Goal: Task Accomplishment & Management: Use online tool/utility

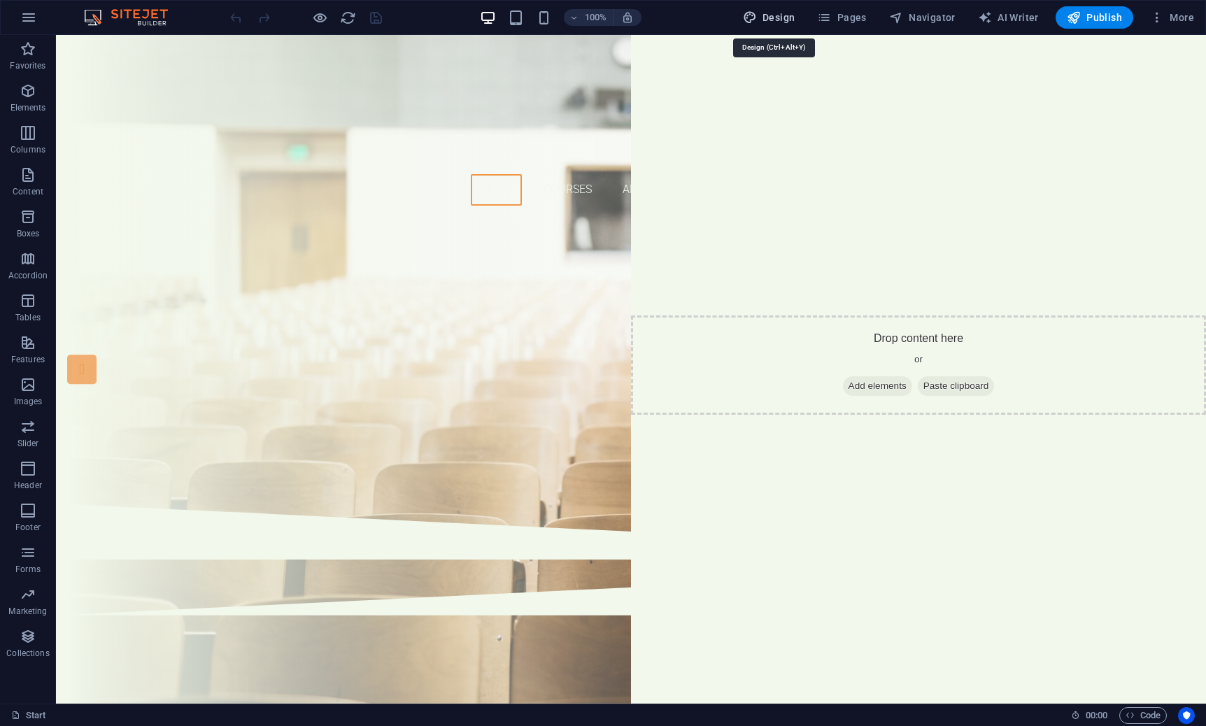
click at [787, 17] on span "Design" at bounding box center [769, 17] width 52 height 14
select select "px"
select select "300"
select select "px"
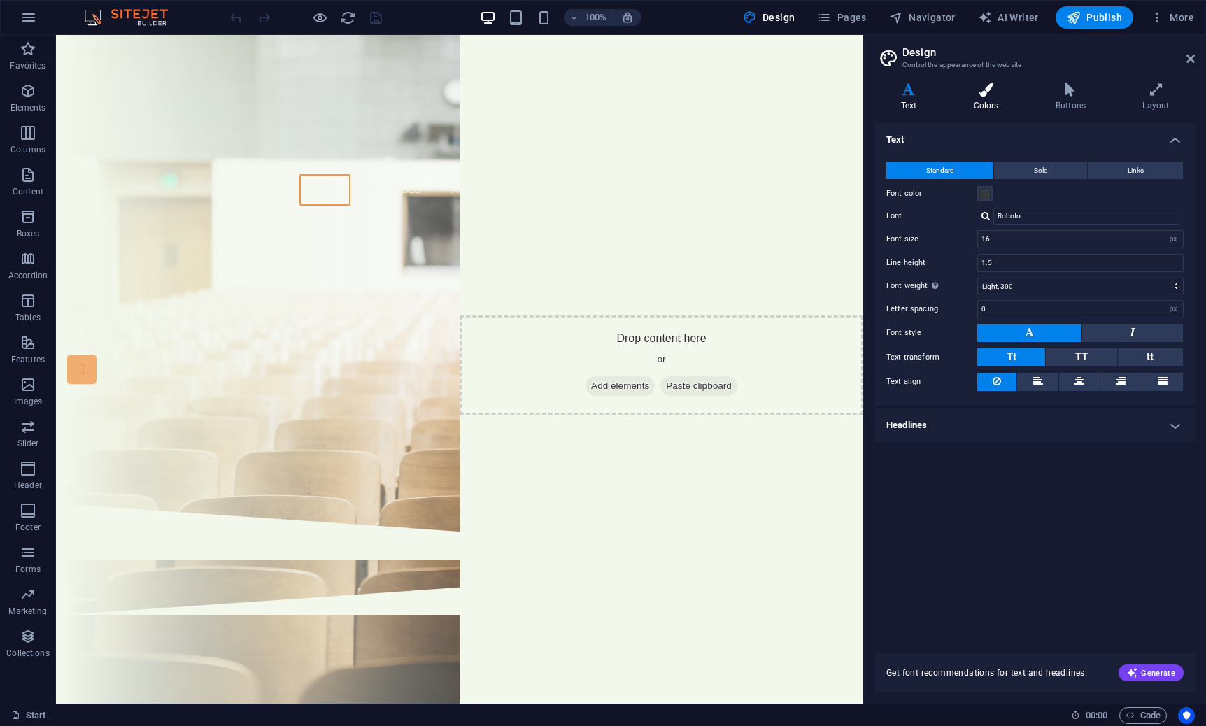
click at [994, 95] on icon at bounding box center [986, 90] width 76 height 14
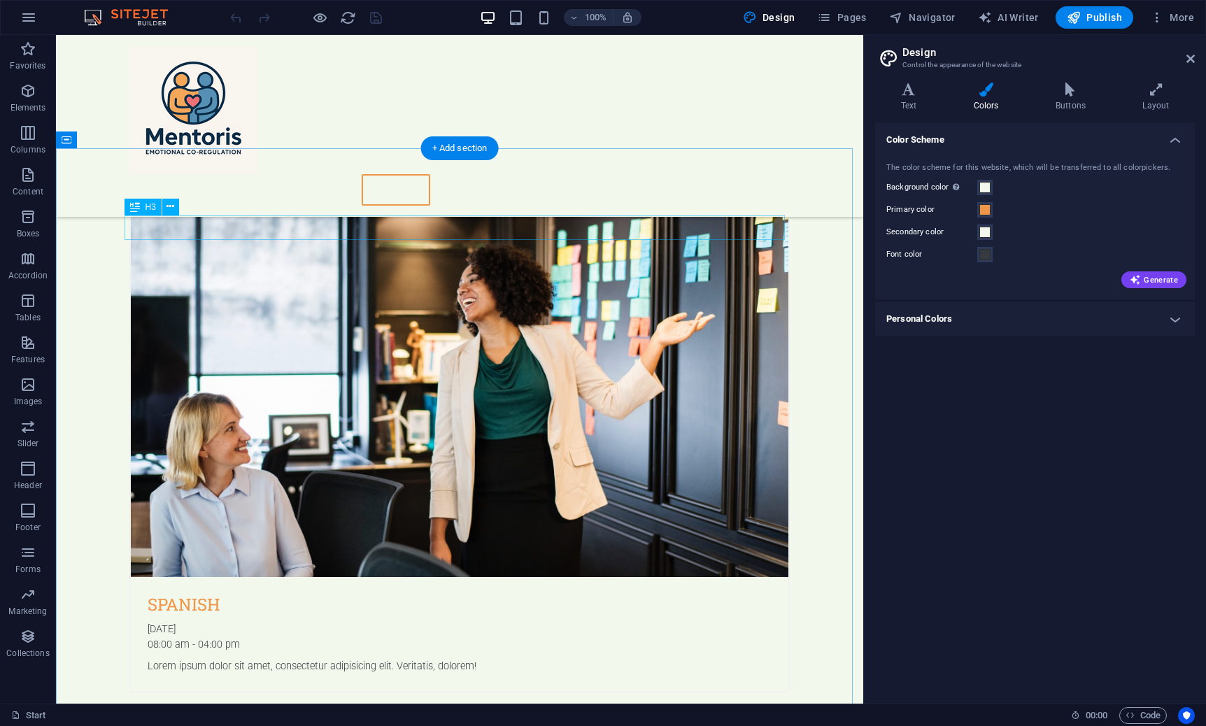
scroll to position [822, 0]
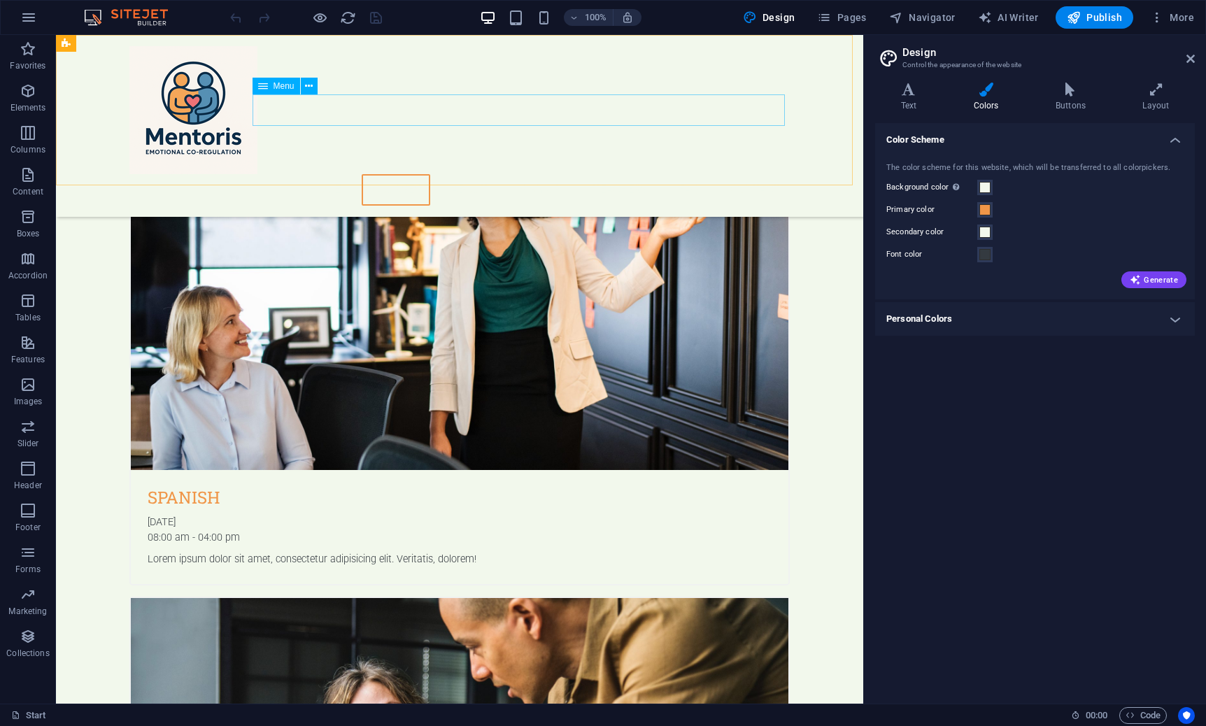
click at [407, 174] on nav "Home Courses About Sign up Teachers FAQ Contact" at bounding box center [459, 189] width 661 height 31
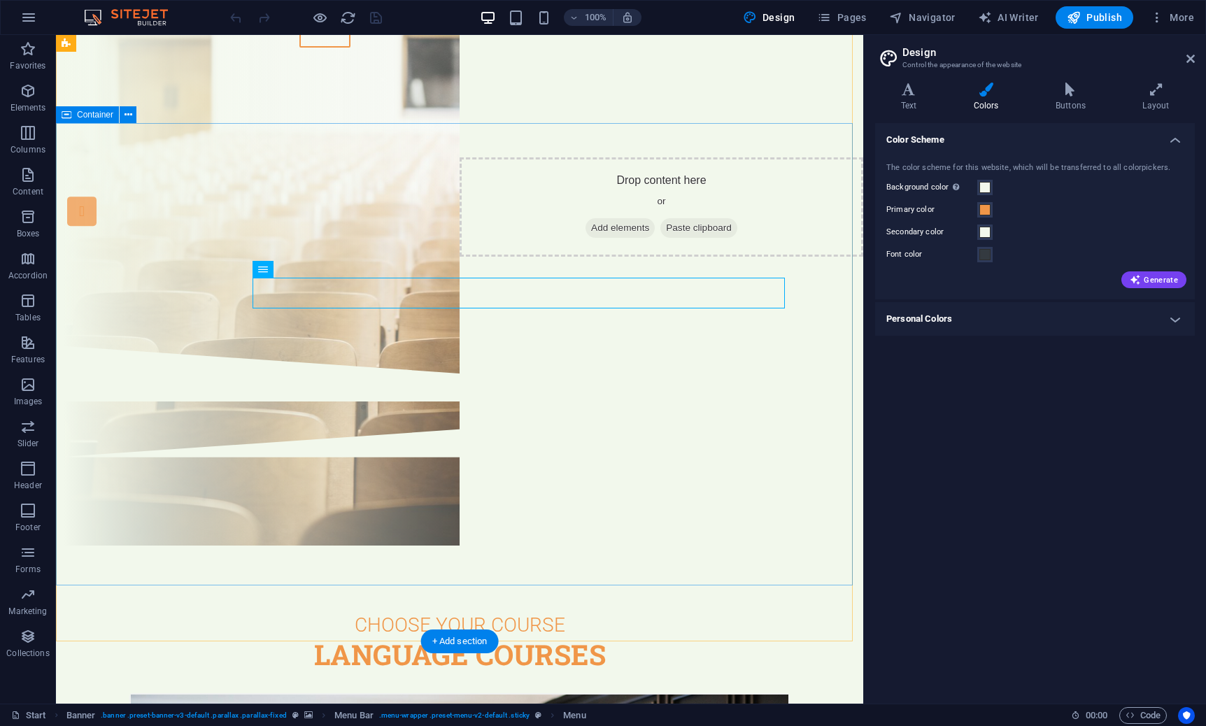
scroll to position [0, 0]
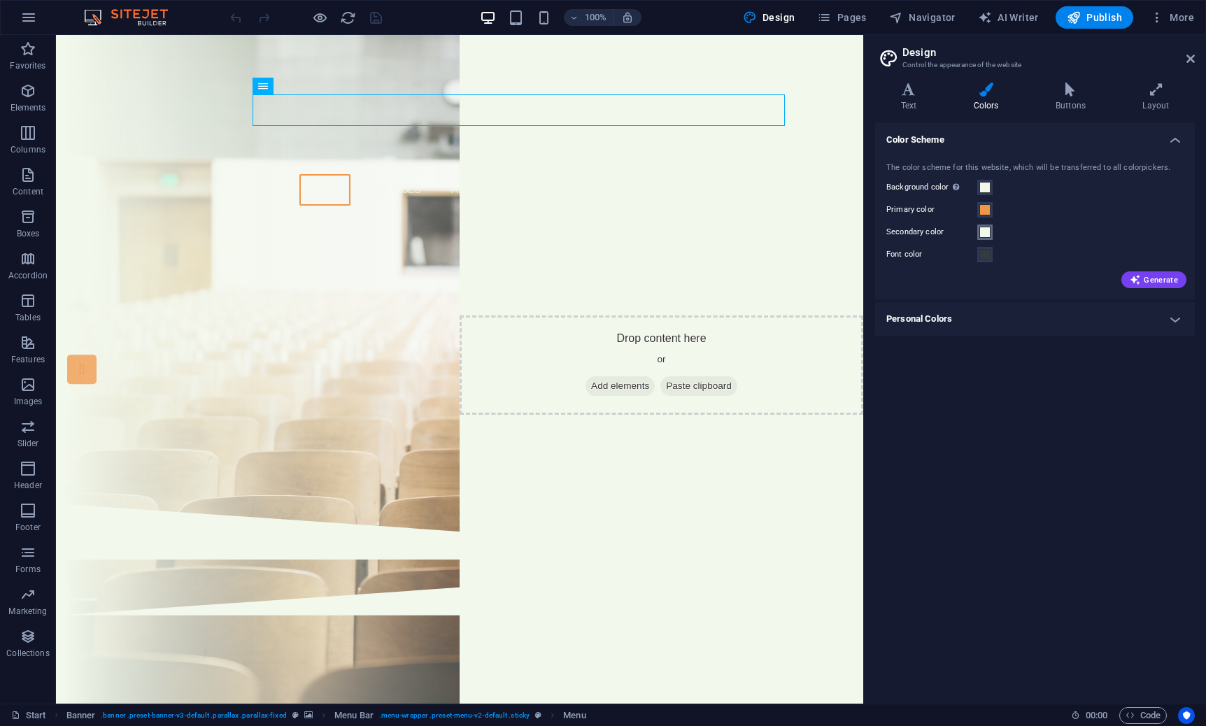
click at [985, 232] on span at bounding box center [985, 232] width 11 height 11
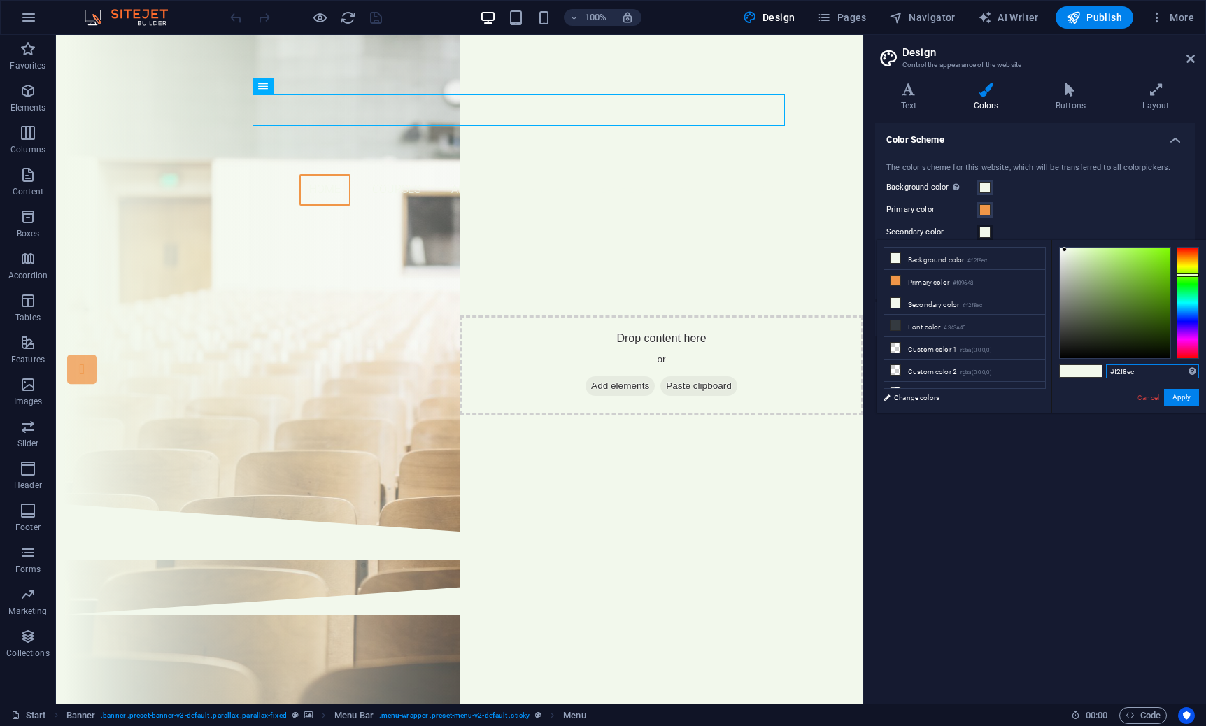
click at [1122, 373] on input "#f2f8ec" at bounding box center [1152, 372] width 93 height 14
paste input "477ca5"
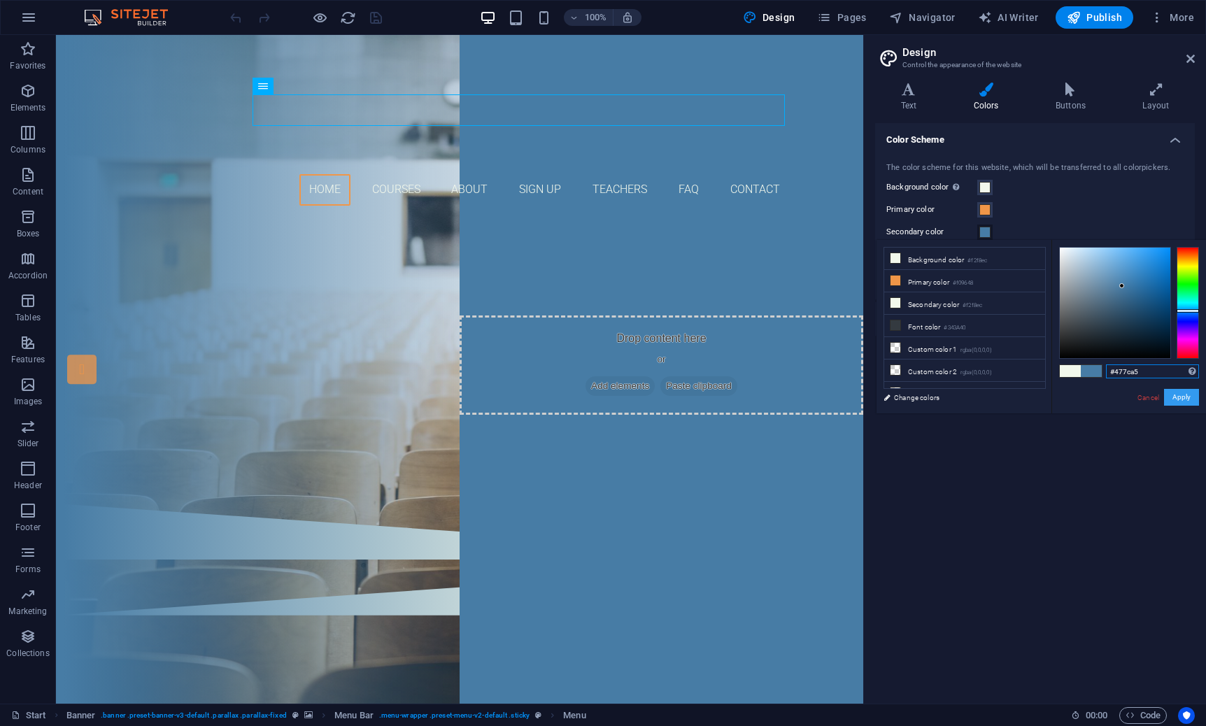
type input "#477ca5"
click at [1183, 396] on button "Apply" at bounding box center [1181, 397] width 35 height 17
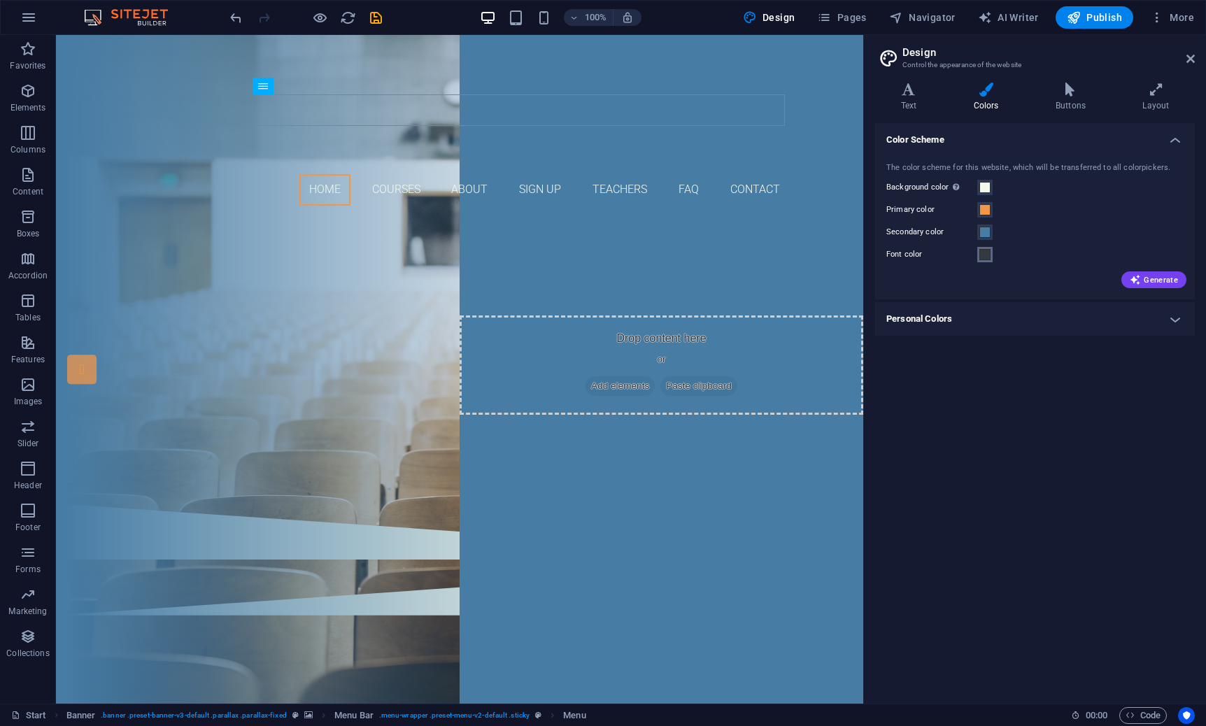
click at [980, 258] on span at bounding box center [985, 254] width 11 height 11
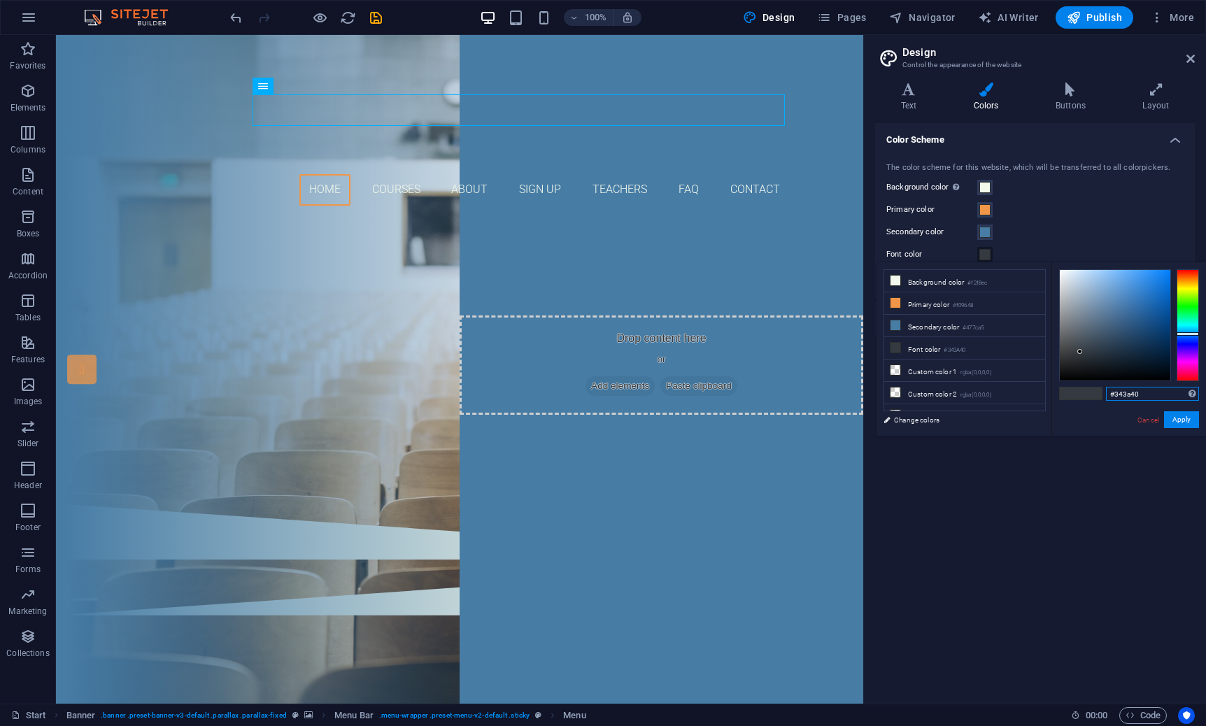
click at [1125, 395] on input "#343a40" at bounding box center [1152, 394] width 93 height 14
paste input "477ca5"
type input "#477ca5"
click at [1185, 422] on button "Apply" at bounding box center [1181, 419] width 35 height 17
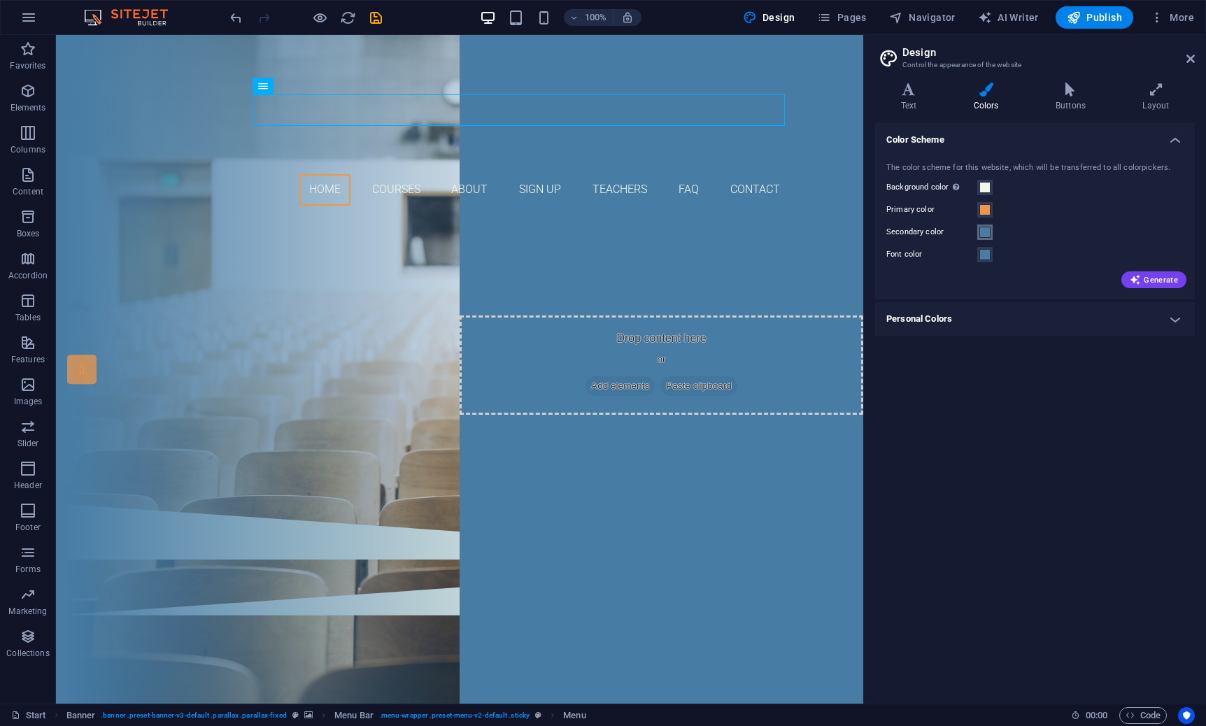
click at [984, 232] on span at bounding box center [985, 232] width 11 height 11
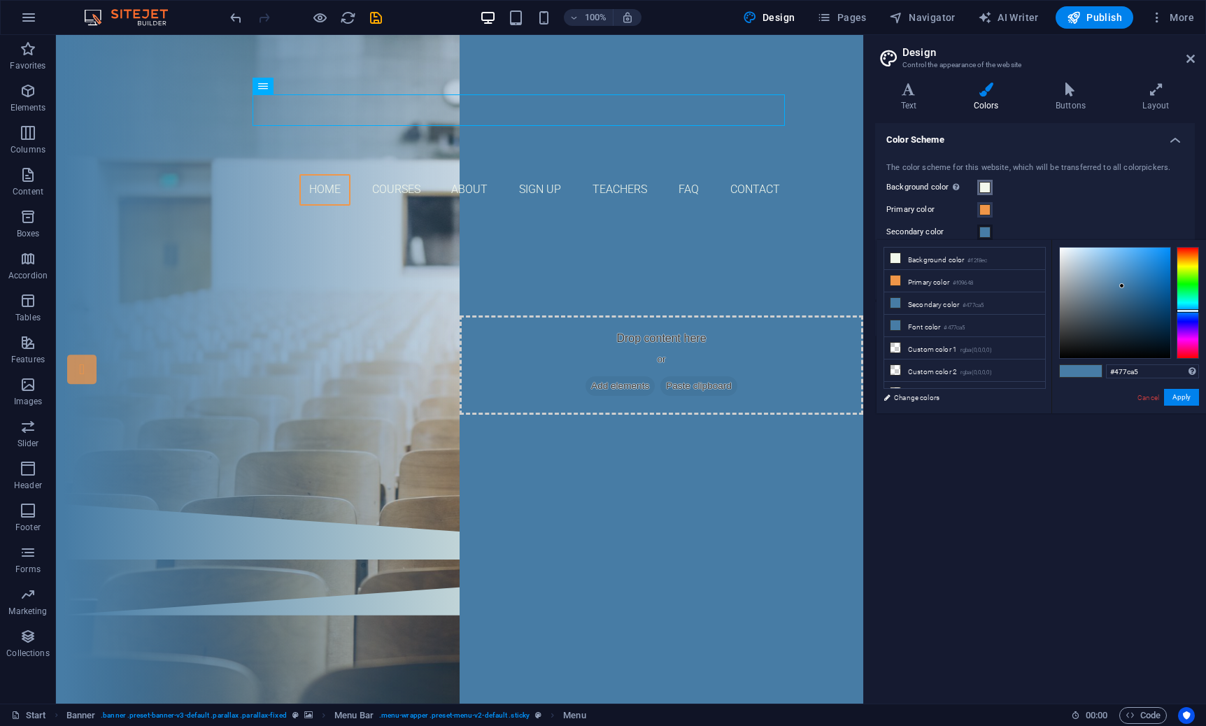
click at [986, 183] on span at bounding box center [985, 187] width 11 height 11
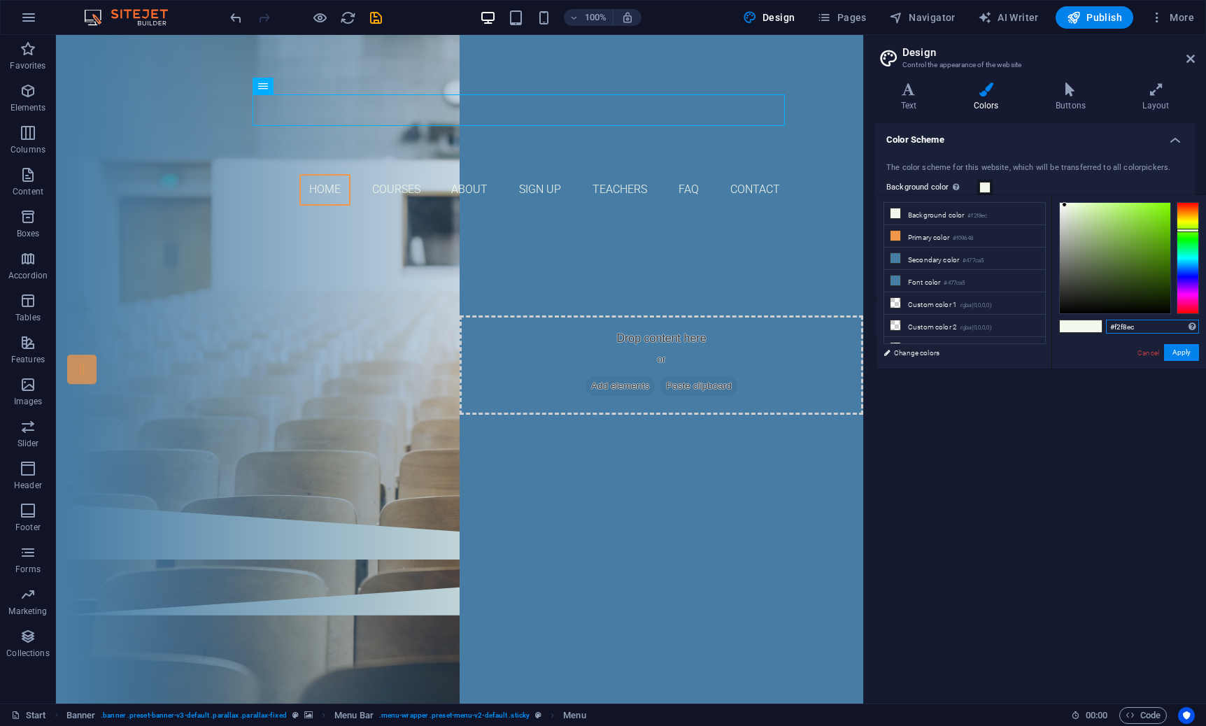
click at [1121, 326] on input "#f2f8ec" at bounding box center [1152, 327] width 93 height 14
click at [1017, 177] on div "The color scheme for this website, which will be transferred to all colorpicker…" at bounding box center [1035, 224] width 325 height 152
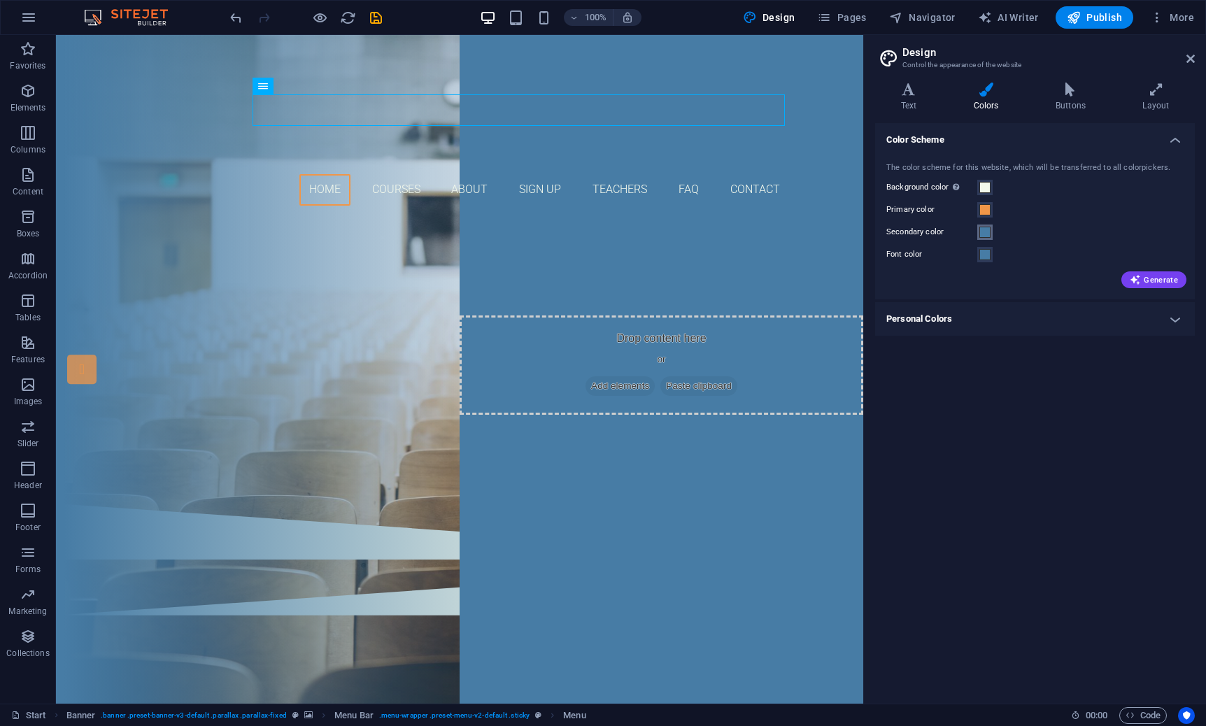
click at [987, 230] on span at bounding box center [985, 232] width 11 height 11
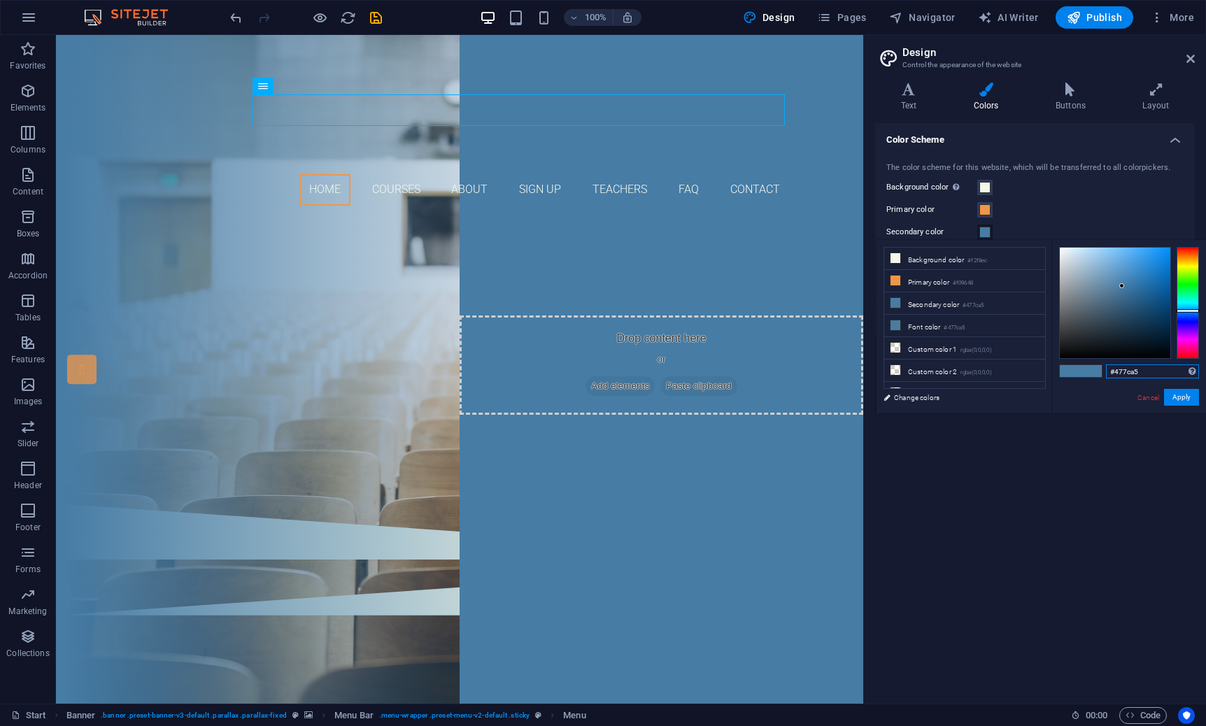
click at [1127, 372] on input "#477ca5" at bounding box center [1152, 372] width 93 height 14
paste input "f2f8ec"
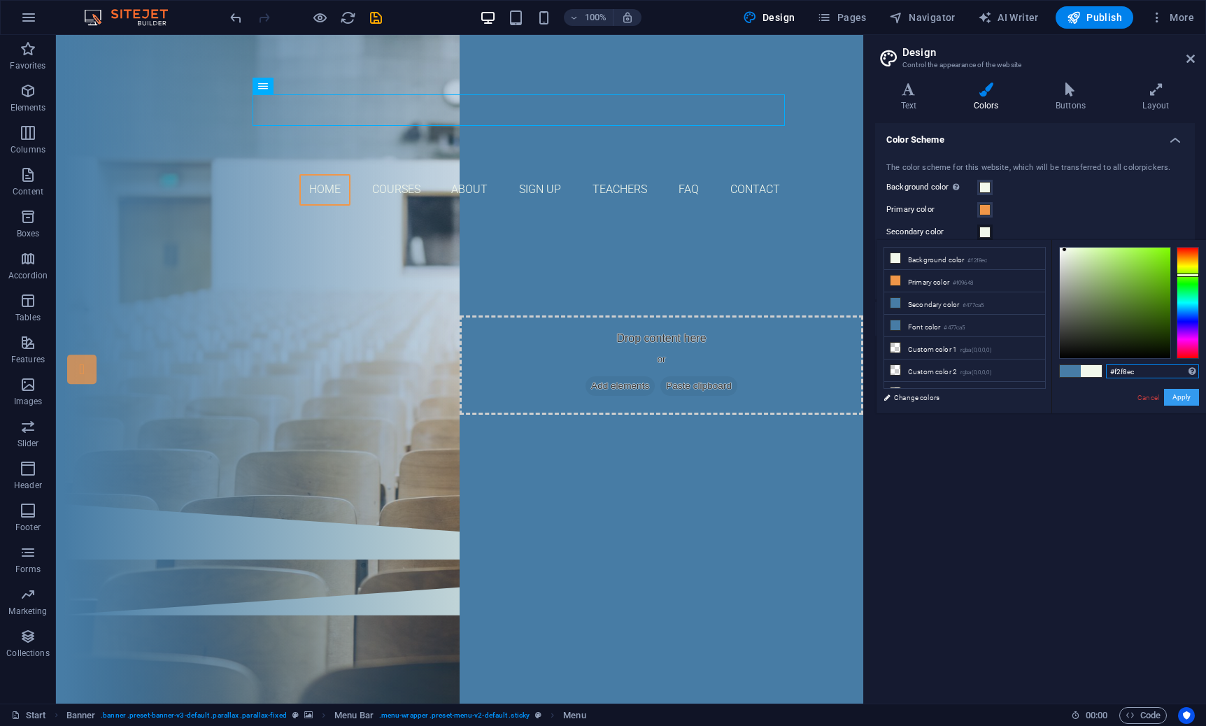
type input "#f2f8ec"
click at [1189, 393] on button "Apply" at bounding box center [1181, 397] width 35 height 17
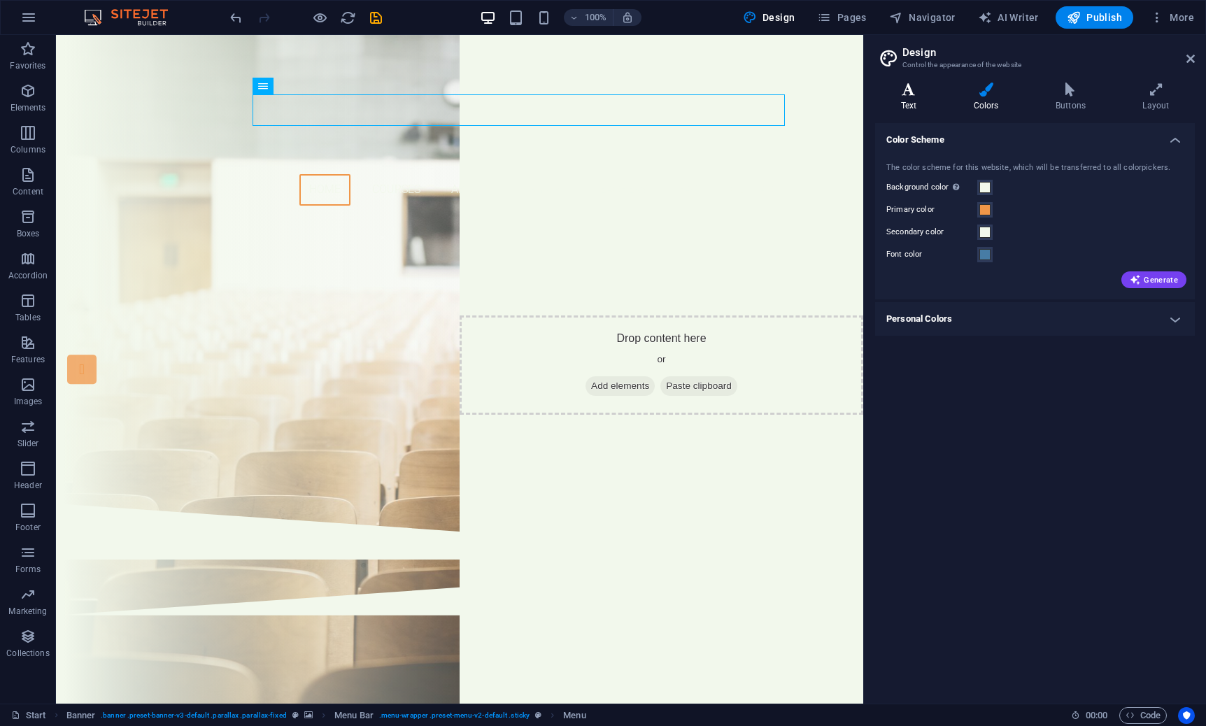
click at [910, 90] on icon at bounding box center [908, 90] width 67 height 14
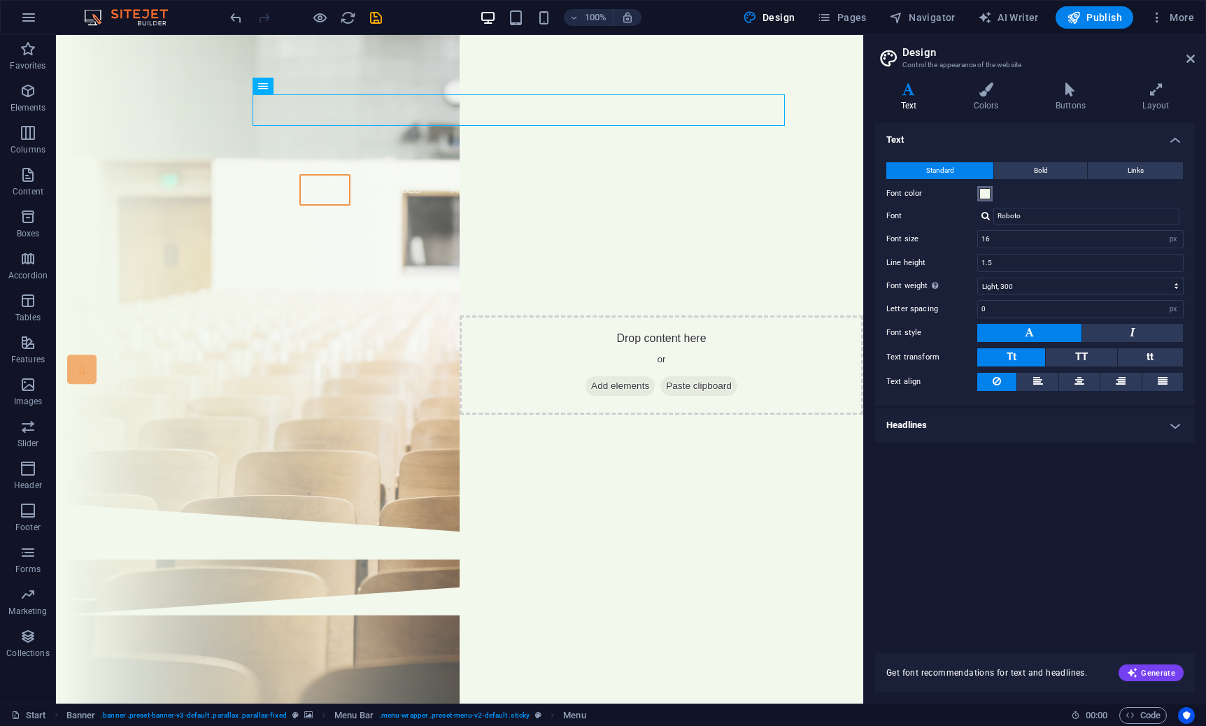
click at [988, 195] on span at bounding box center [985, 193] width 11 height 11
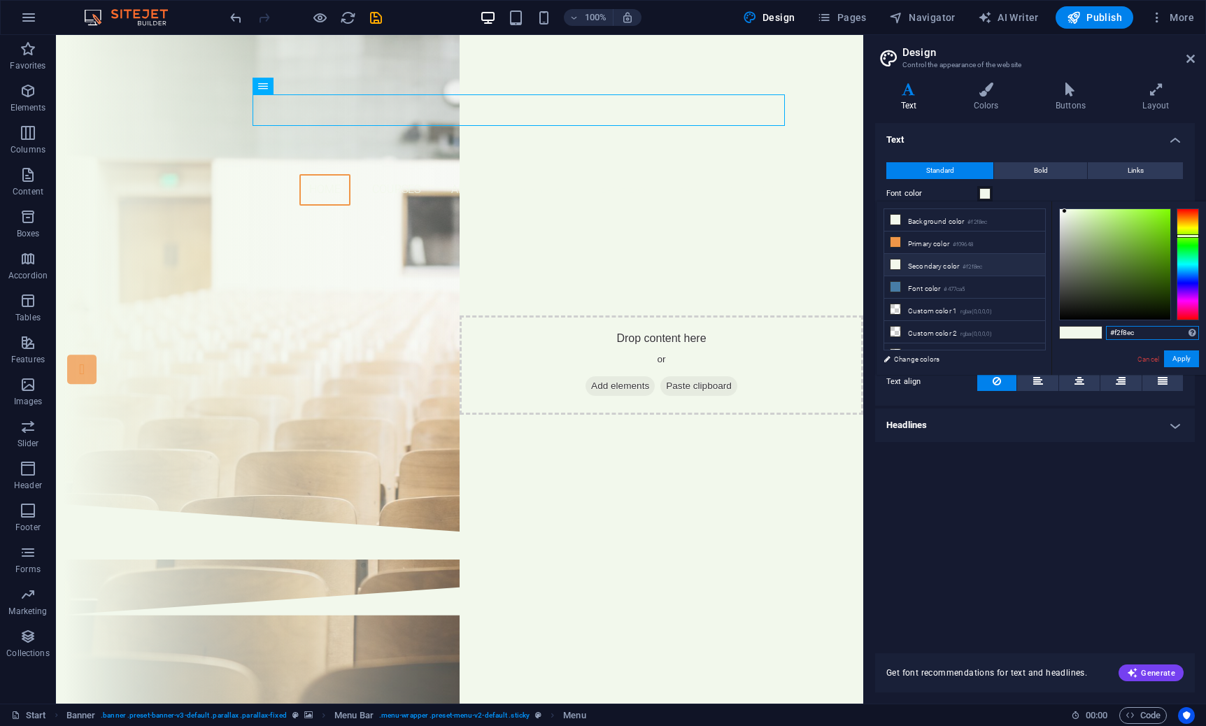
click at [1126, 332] on input "#f2f8ec" at bounding box center [1152, 333] width 93 height 14
click at [1183, 357] on button "Apply" at bounding box center [1181, 359] width 35 height 17
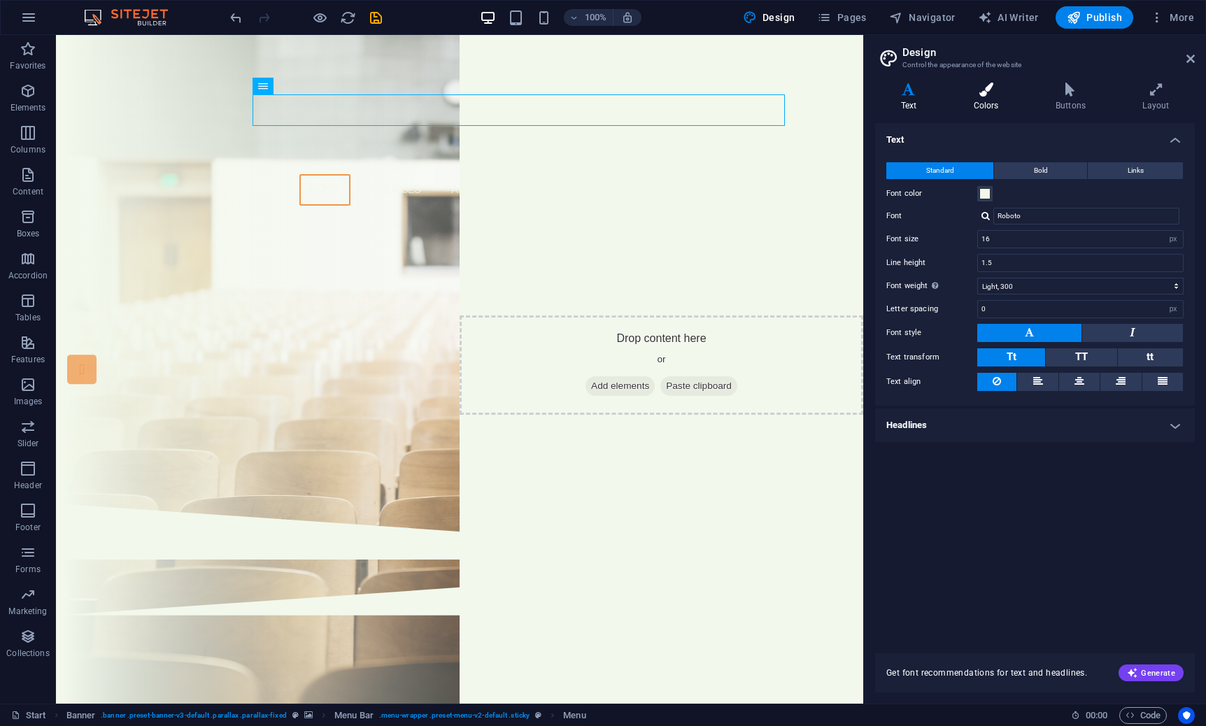
click at [976, 95] on icon at bounding box center [986, 90] width 76 height 14
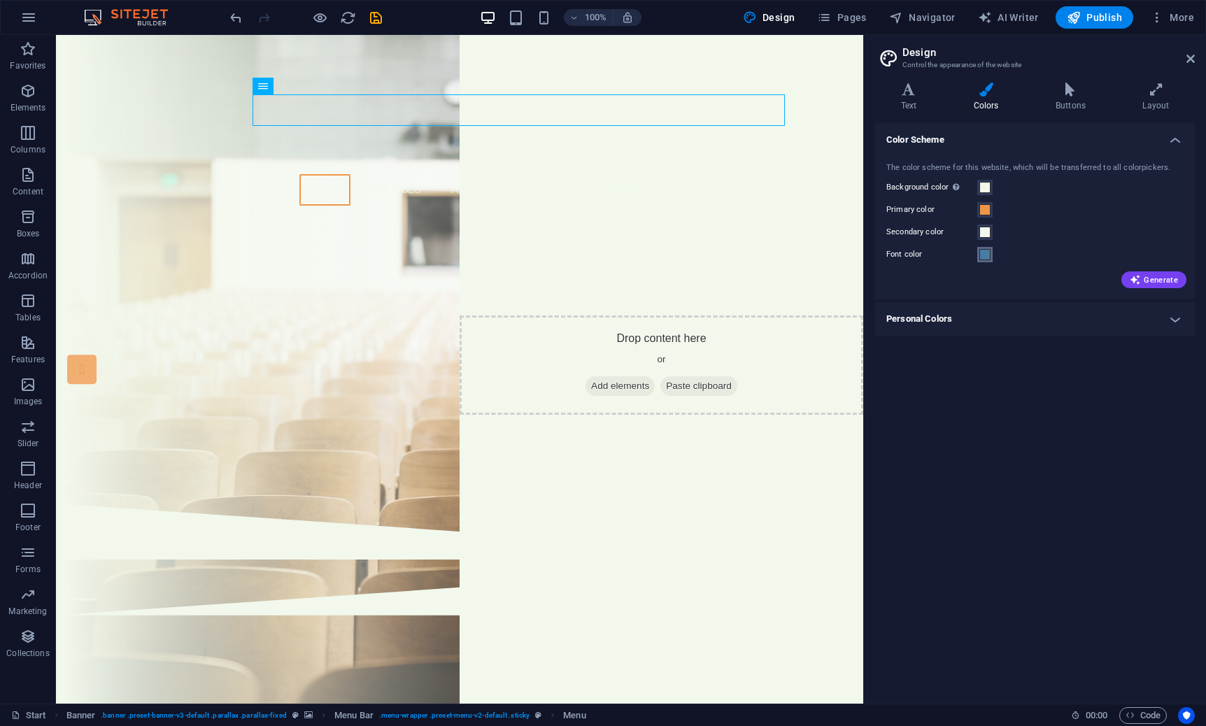
click at [986, 255] on span at bounding box center [985, 254] width 11 height 11
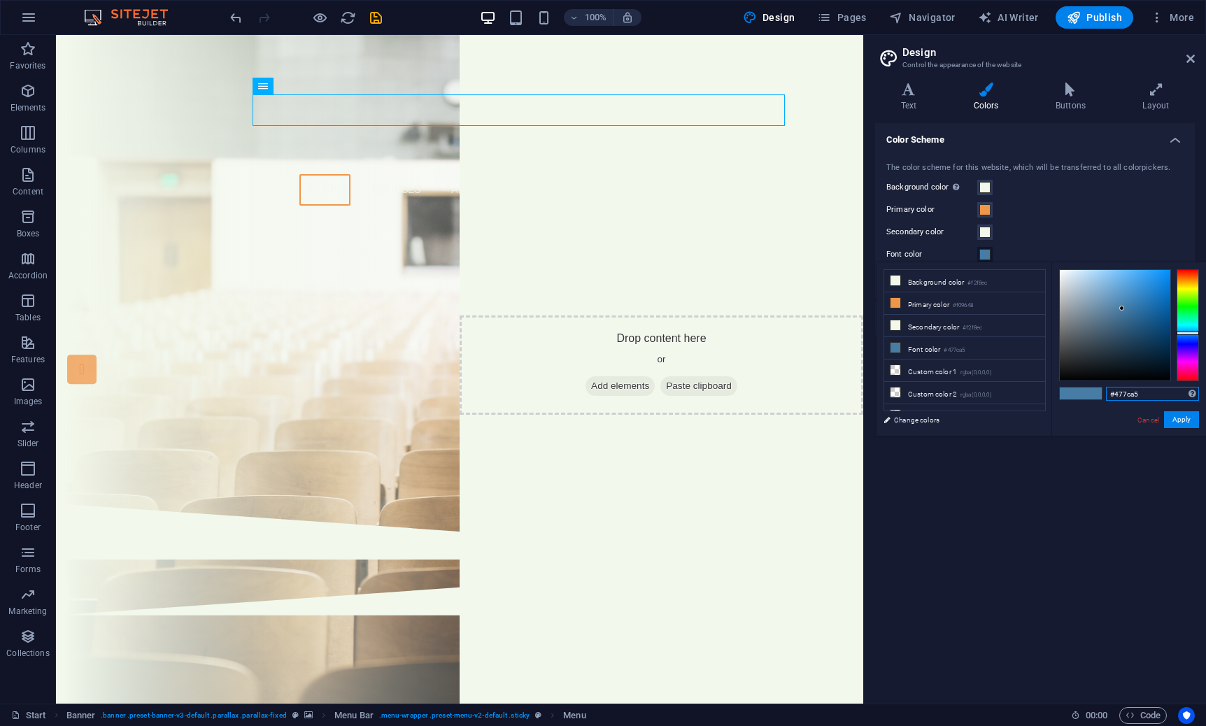
click at [1122, 390] on input "#477ca5" at bounding box center [1152, 394] width 93 height 14
click at [913, 94] on icon at bounding box center [908, 90] width 67 height 14
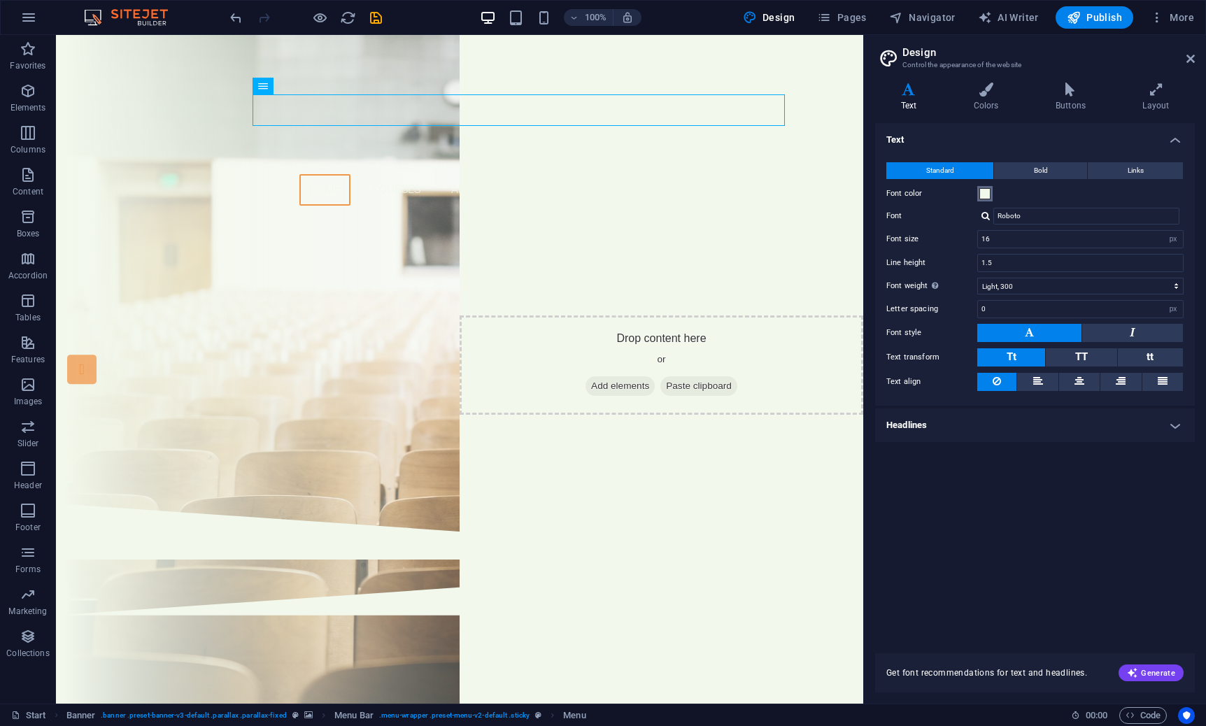
click at [988, 195] on span at bounding box center [985, 193] width 11 height 11
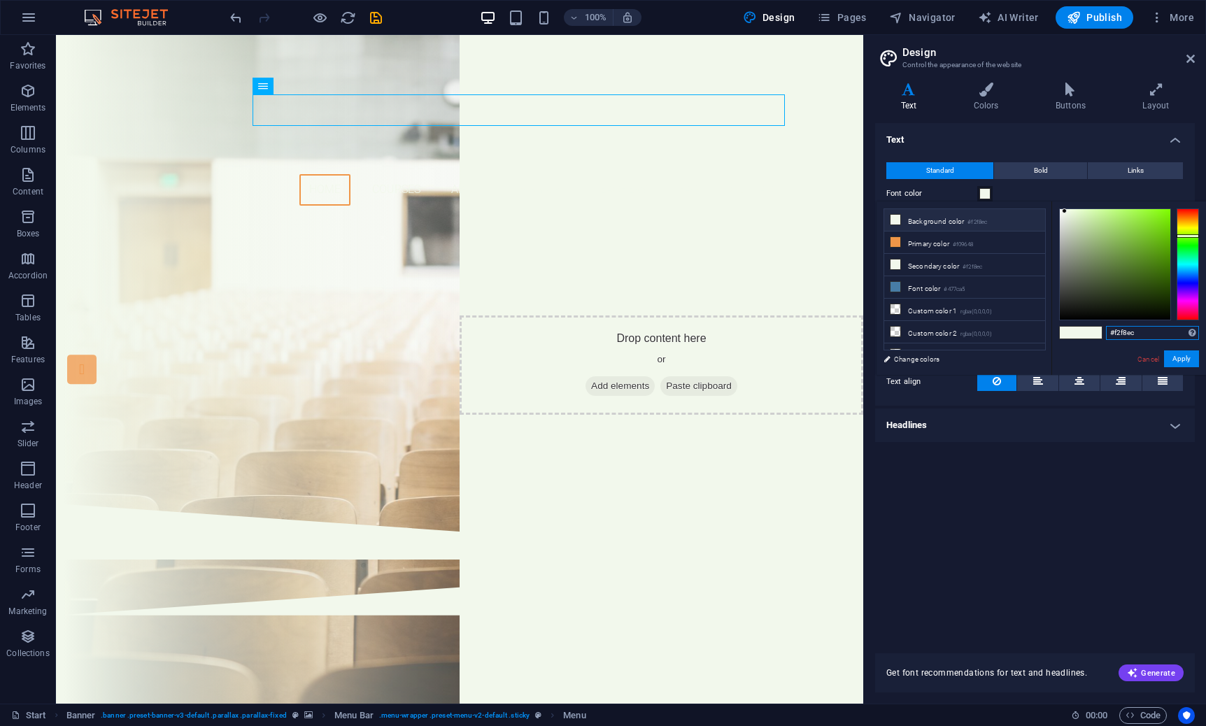
click at [1120, 328] on input "#f2f8ec" at bounding box center [1152, 333] width 93 height 14
paste input "477ca5"
click at [1146, 332] on input "477ca5f2f8ec" at bounding box center [1152, 333] width 93 height 14
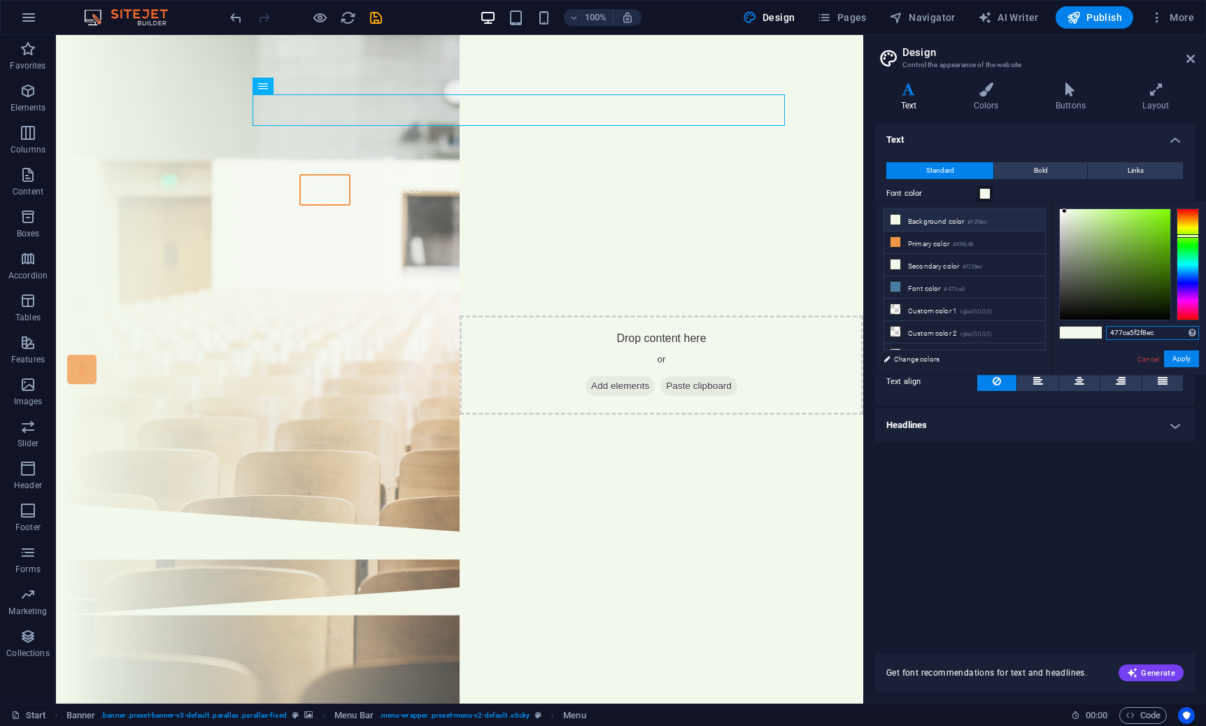
click at [1146, 332] on input "477ca5f2f8ec" at bounding box center [1152, 333] width 93 height 14
paste input "477ca5"
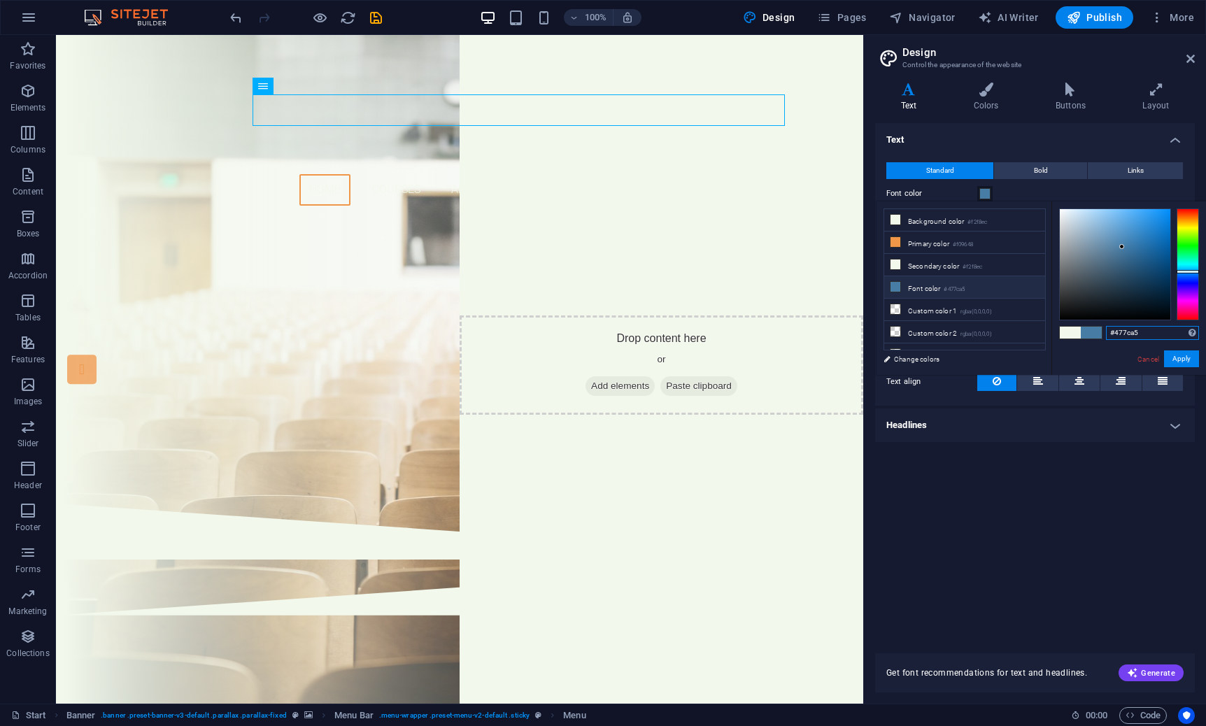
type input "#477ca5"
click at [1186, 358] on button "Apply" at bounding box center [1181, 359] width 35 height 17
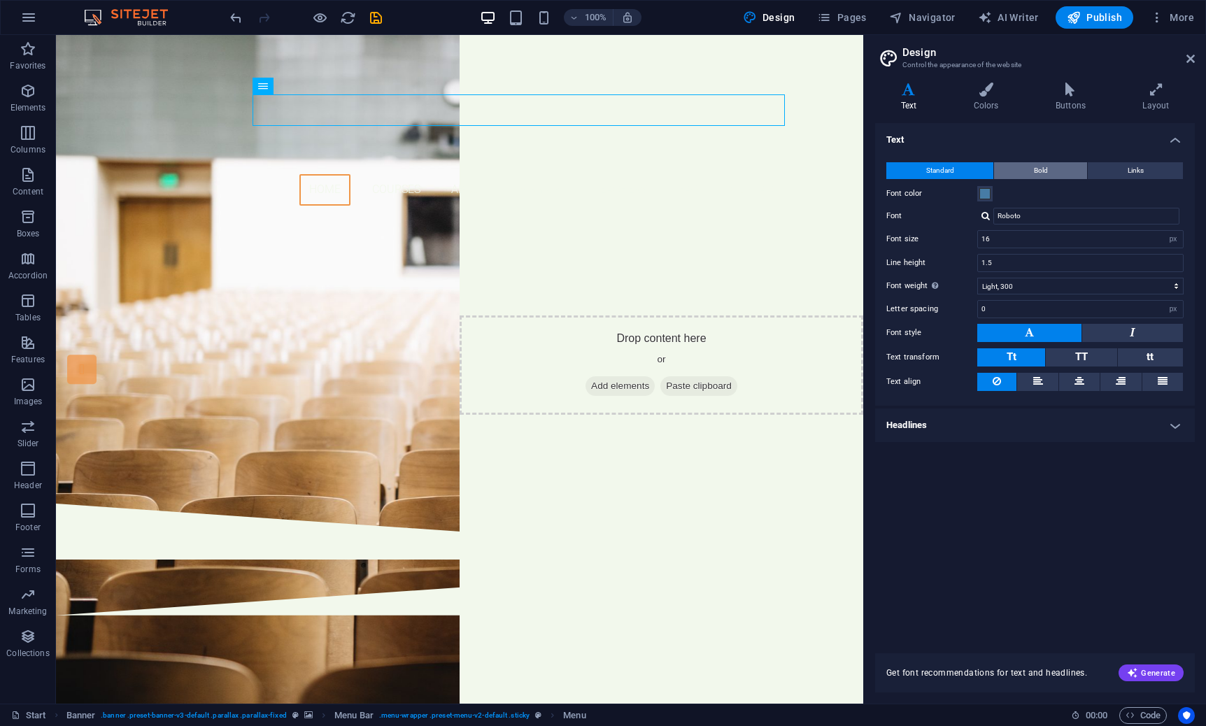
click at [1038, 168] on span "Bold" at bounding box center [1041, 170] width 14 height 17
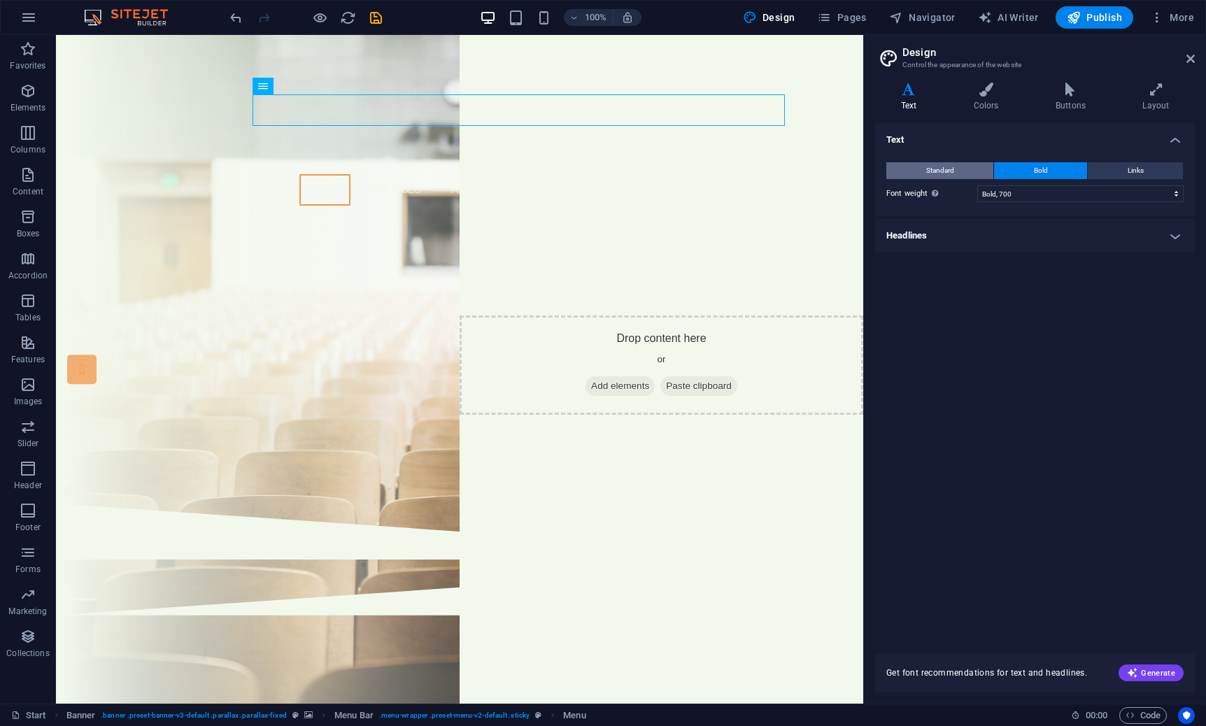
click at [923, 167] on button "Standard" at bounding box center [940, 170] width 107 height 17
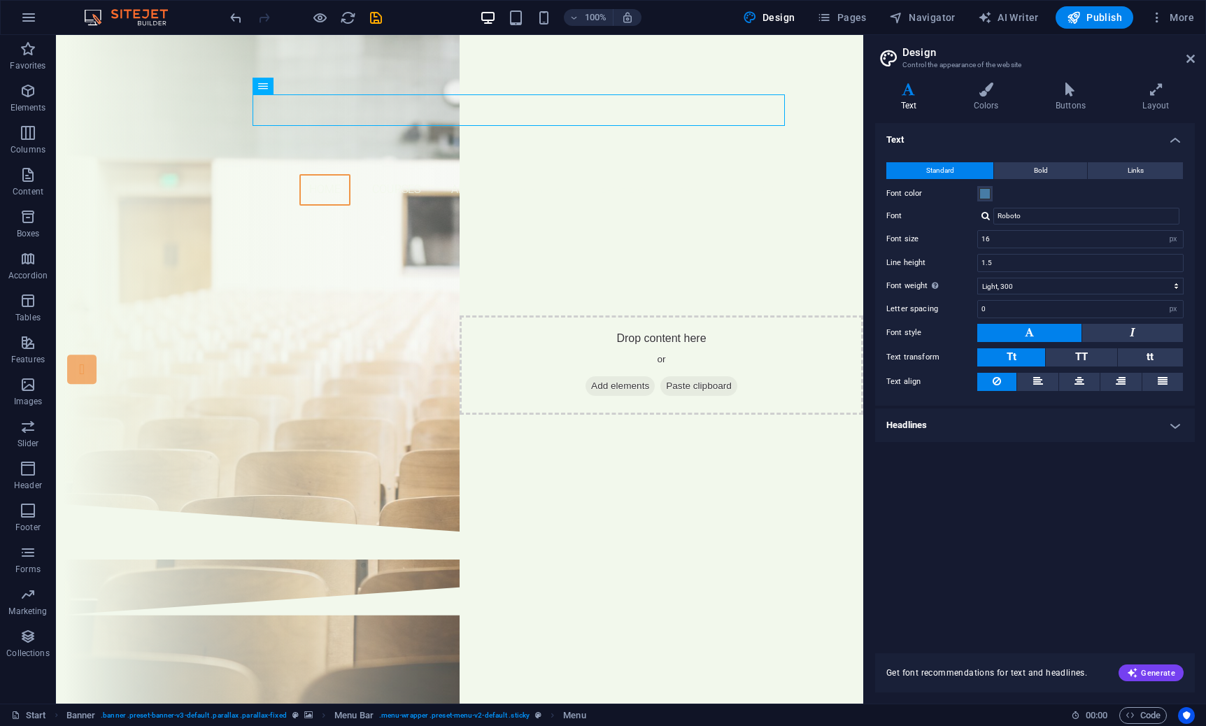
click at [1045, 157] on div "Standard Bold Links Font color Font Roboto Font size 16 rem px Line height 1.5 …" at bounding box center [1035, 277] width 325 height 258
click at [953, 417] on h4 "Headlines" at bounding box center [1035, 426] width 320 height 34
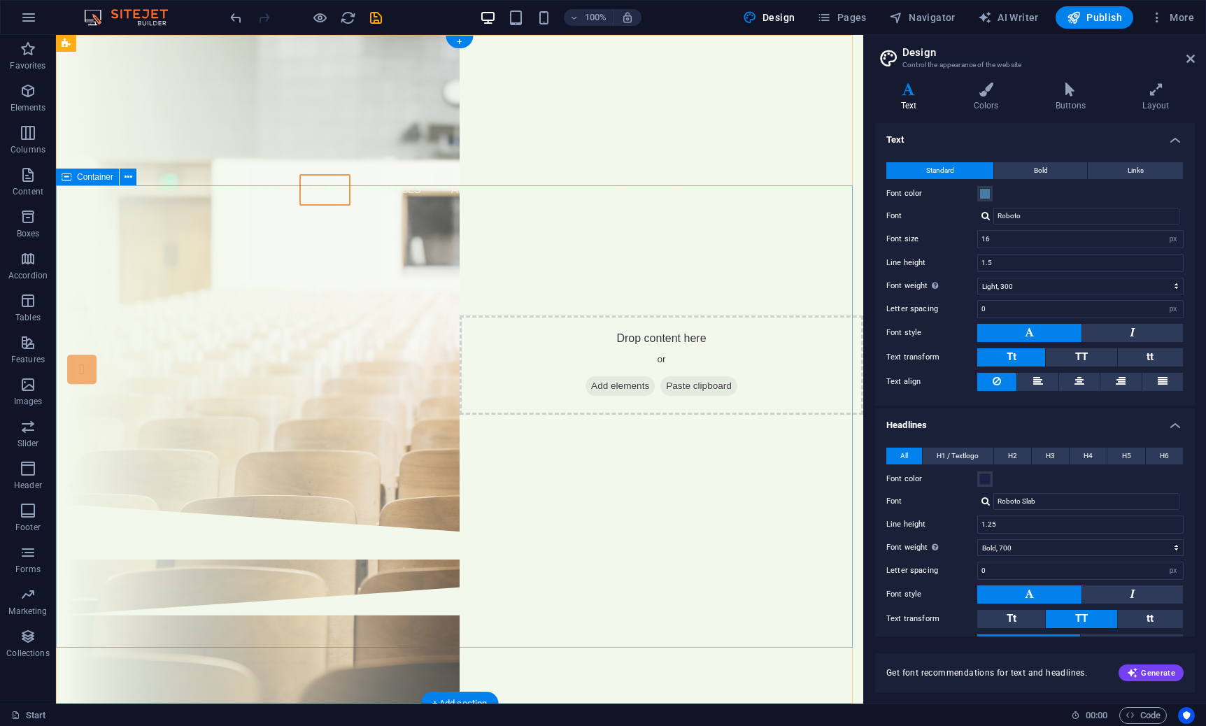
scroll to position [3, 0]
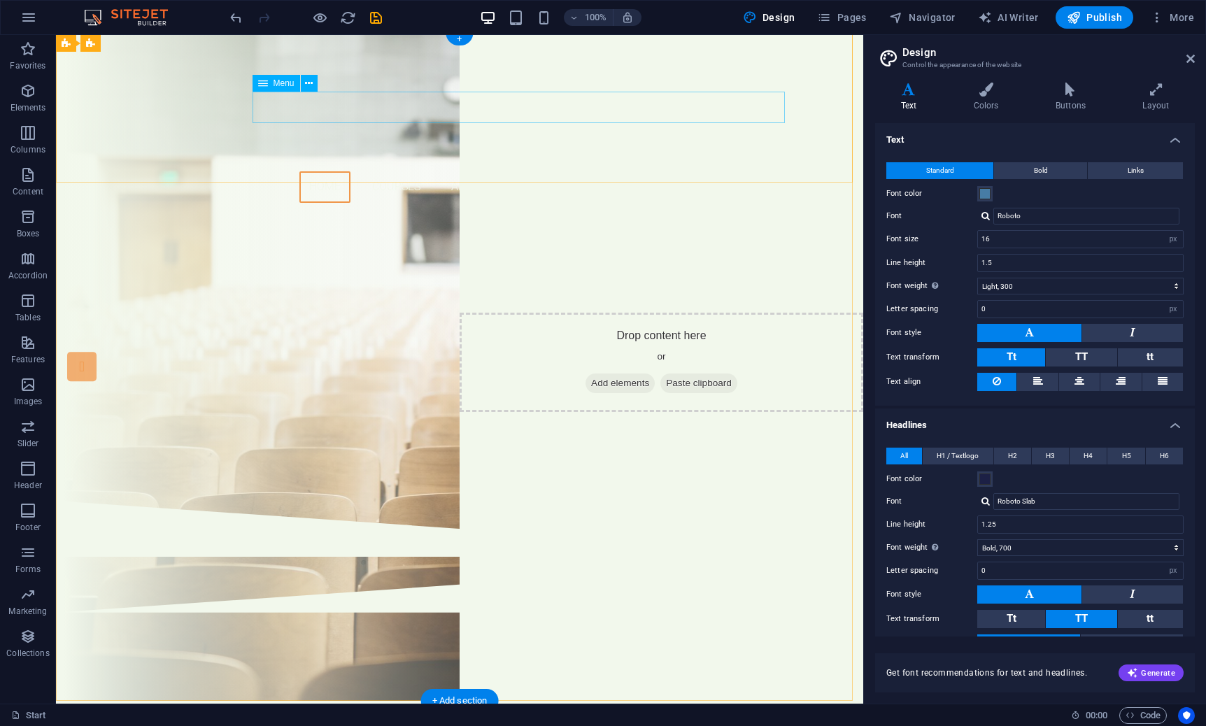
click at [369, 171] on nav "Home Courses About Sign up Teachers FAQ Contact" at bounding box center [459, 186] width 661 height 31
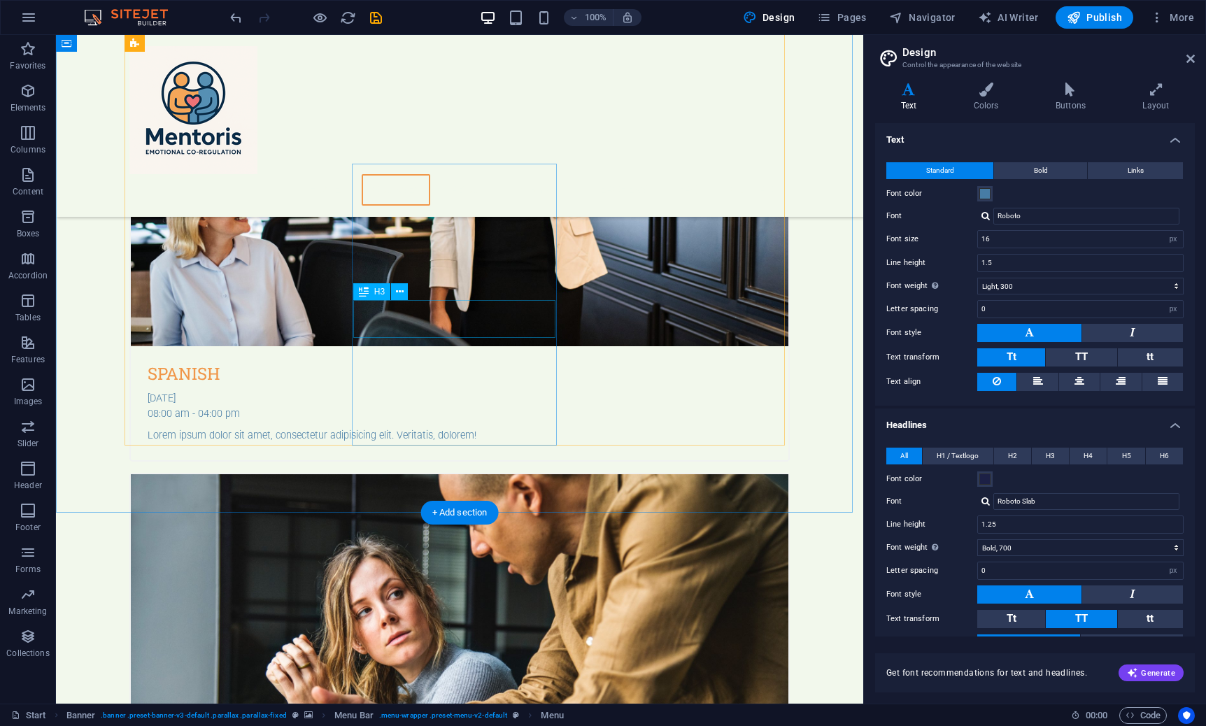
scroll to position [1142, 0]
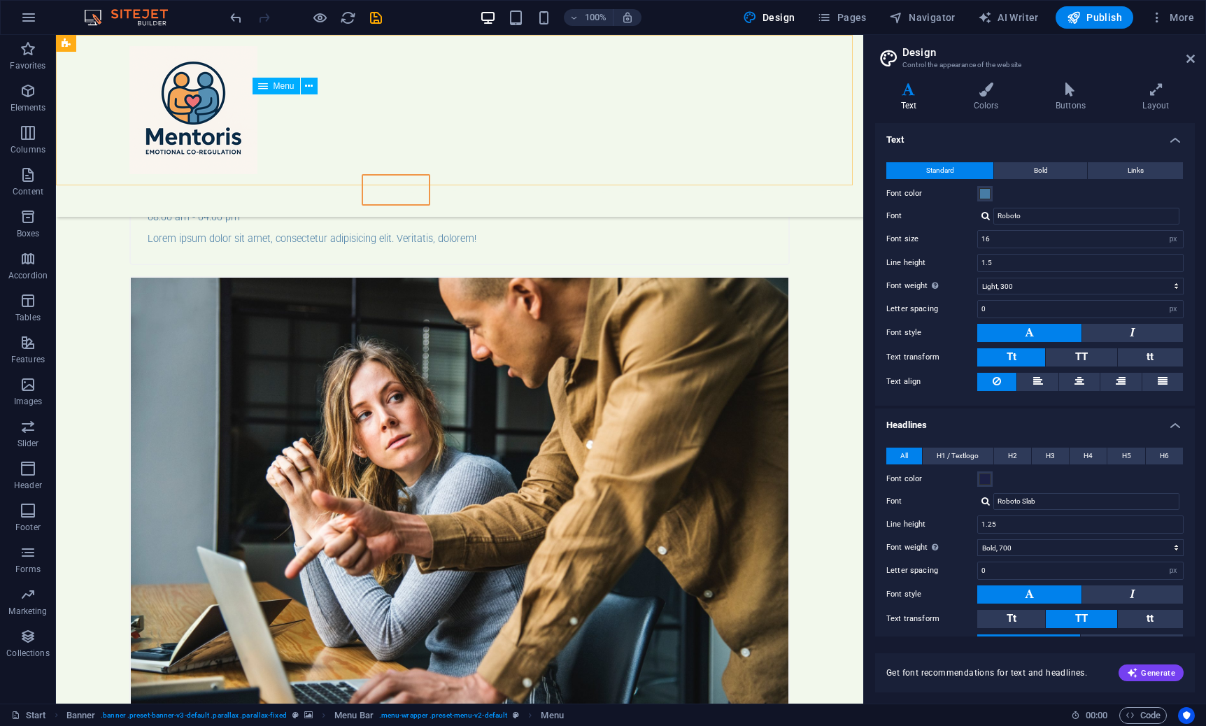
click at [383, 174] on nav "Home Courses About Sign up Teachers FAQ Contact" at bounding box center [459, 189] width 661 height 31
click at [324, 174] on nav "Home Courses About Sign up Teachers FAQ Contact" at bounding box center [459, 189] width 661 height 31
click at [280, 86] on span "Menu" at bounding box center [284, 86] width 21 height 8
click at [305, 85] on icon at bounding box center [309, 86] width 8 height 15
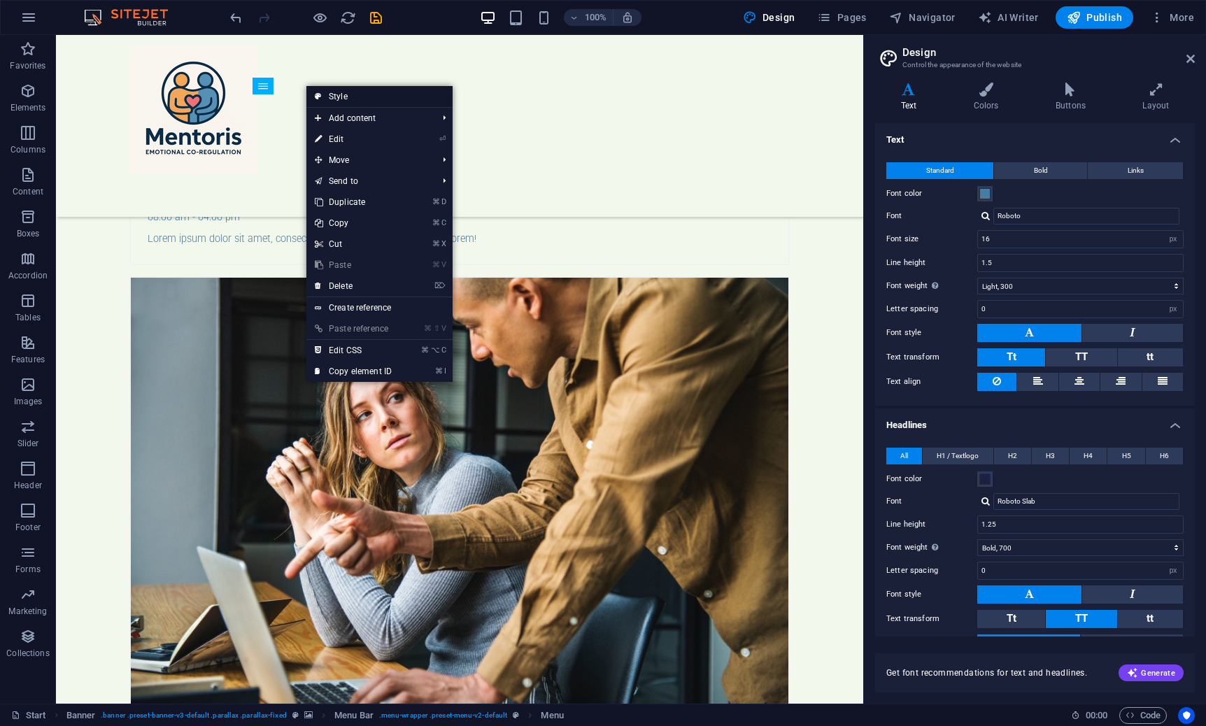
click at [321, 93] on icon at bounding box center [318, 96] width 7 height 21
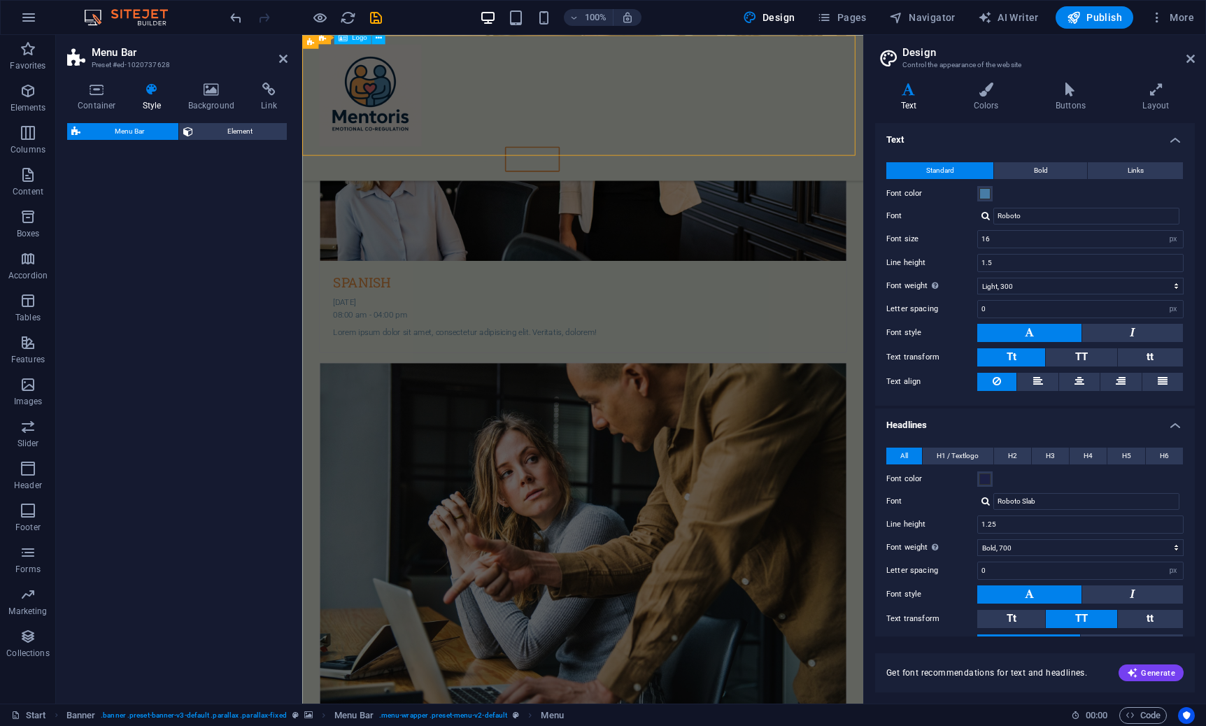
select select "rem"
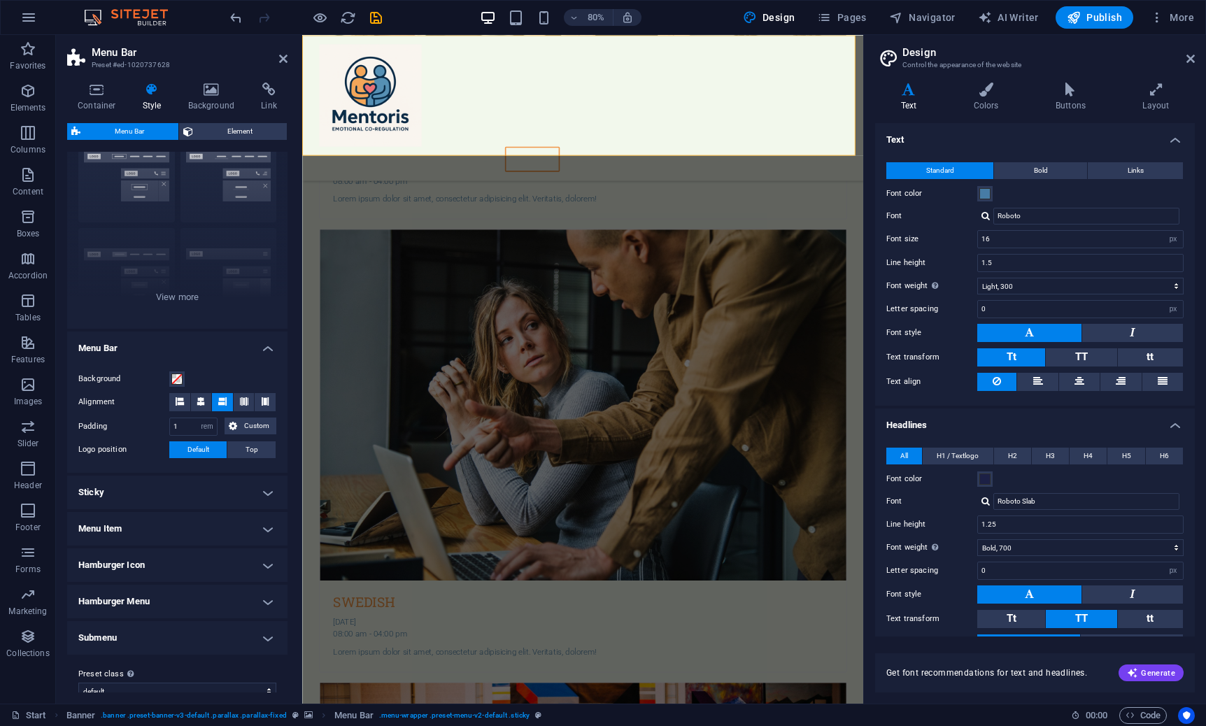
scroll to position [59, 0]
click at [191, 517] on h4 "Menu Item" at bounding box center [177, 528] width 220 height 34
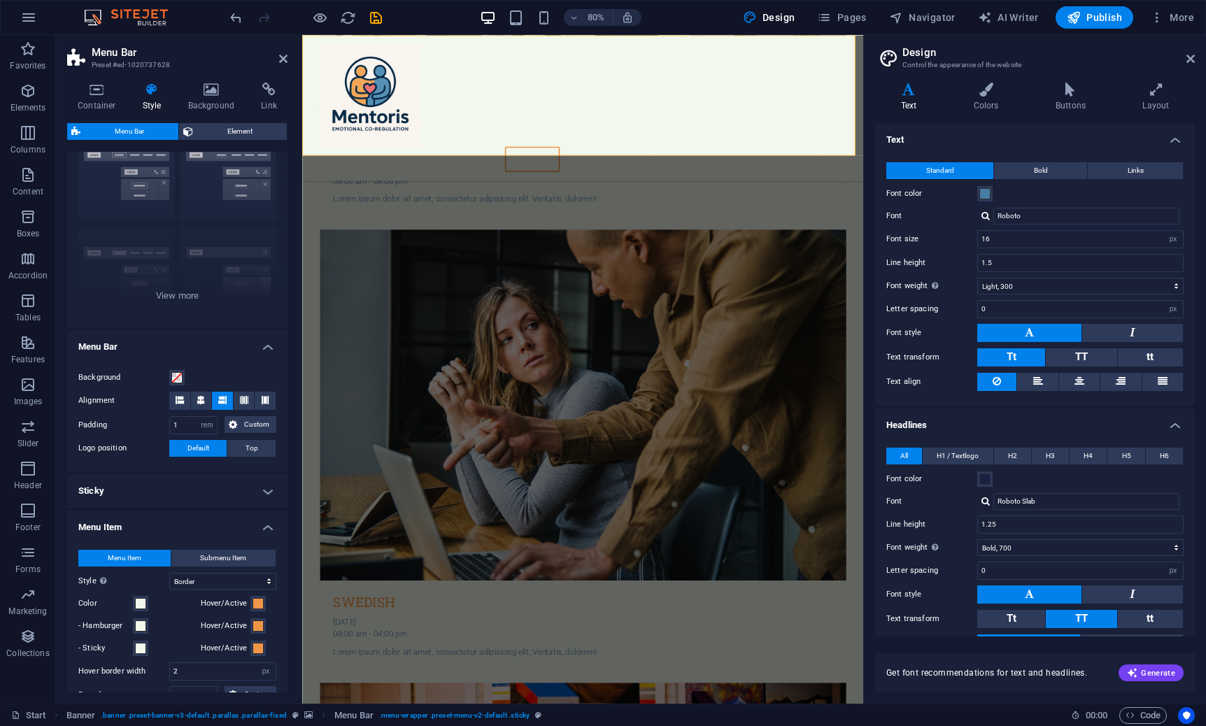
scroll to position [332, 0]
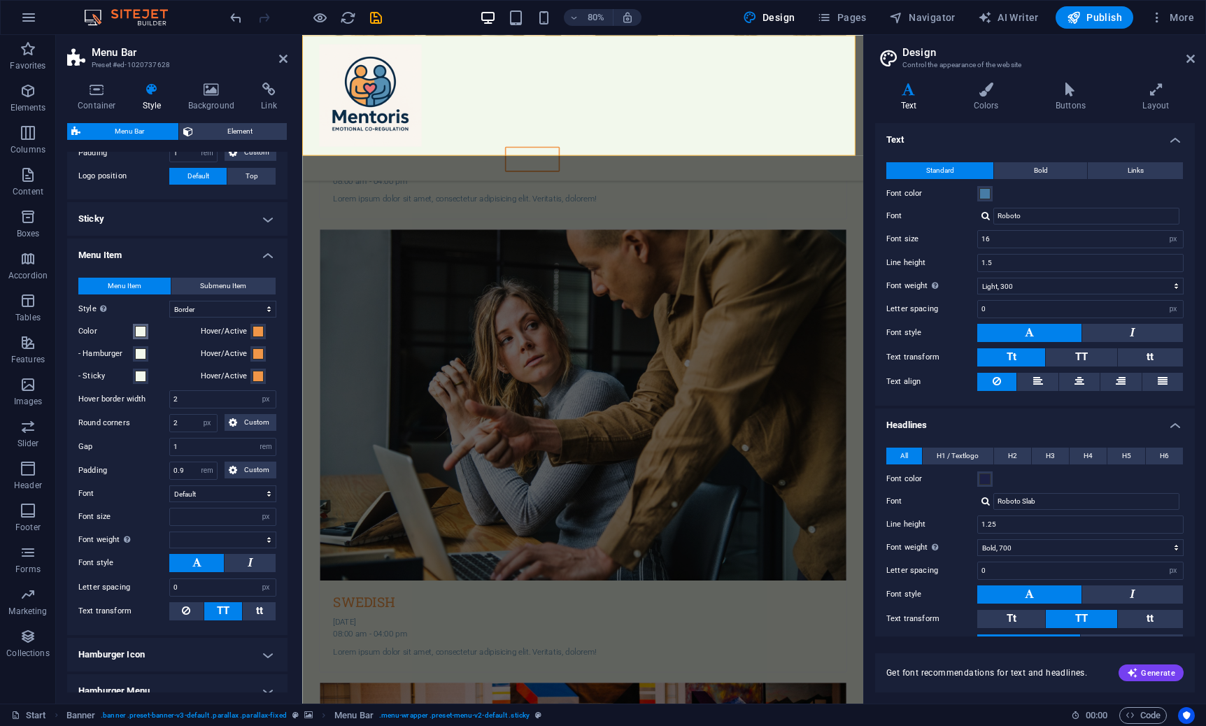
click at [141, 329] on span at bounding box center [140, 331] width 11 height 11
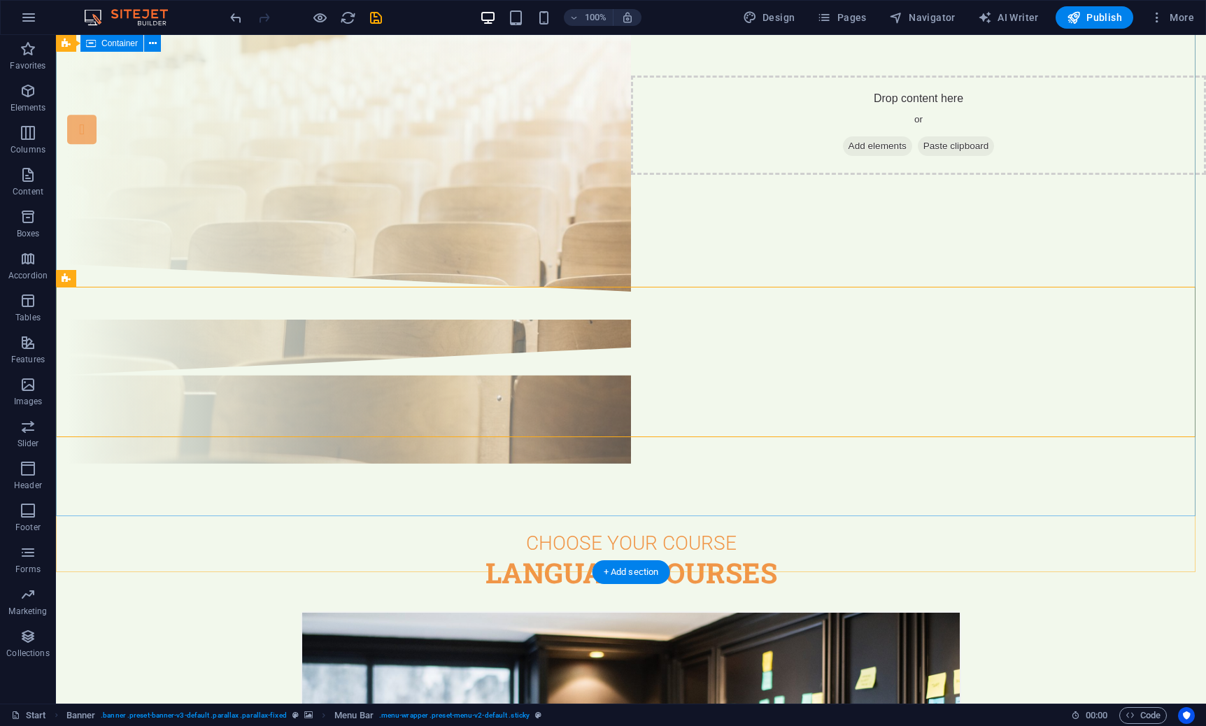
scroll to position [0, 0]
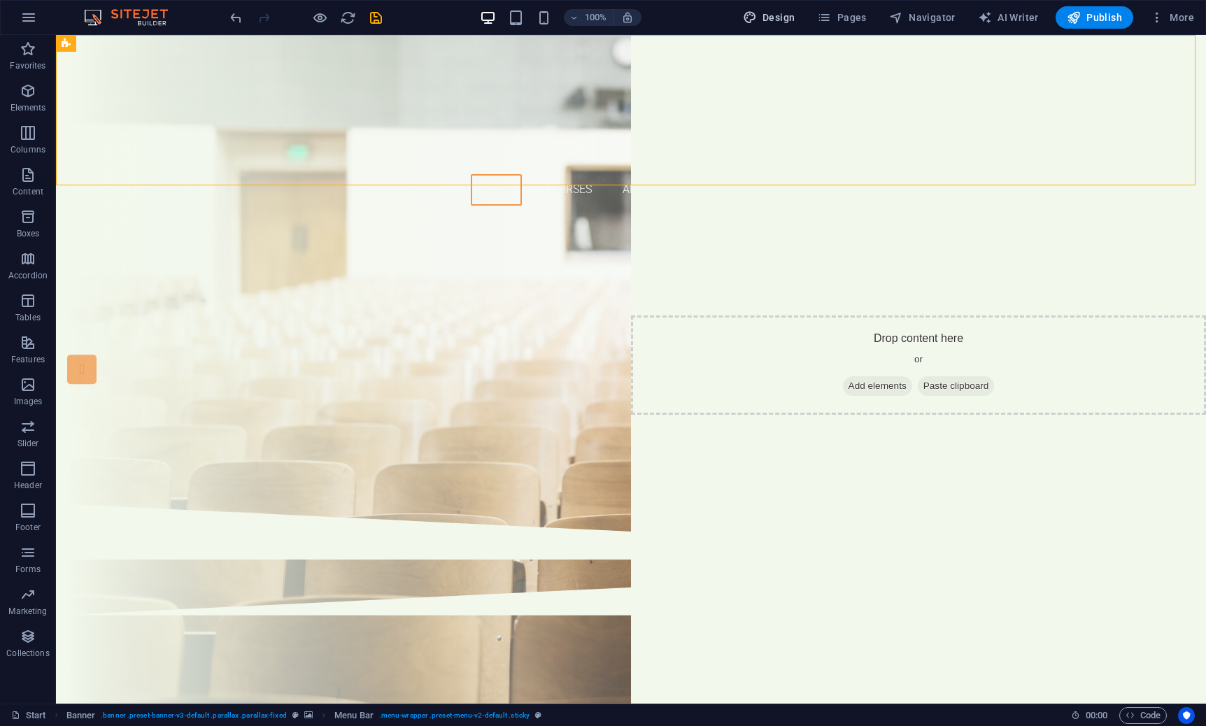
click at [795, 19] on span "Design" at bounding box center [769, 17] width 52 height 14
select select "px"
select select "300"
select select "px"
select select "700"
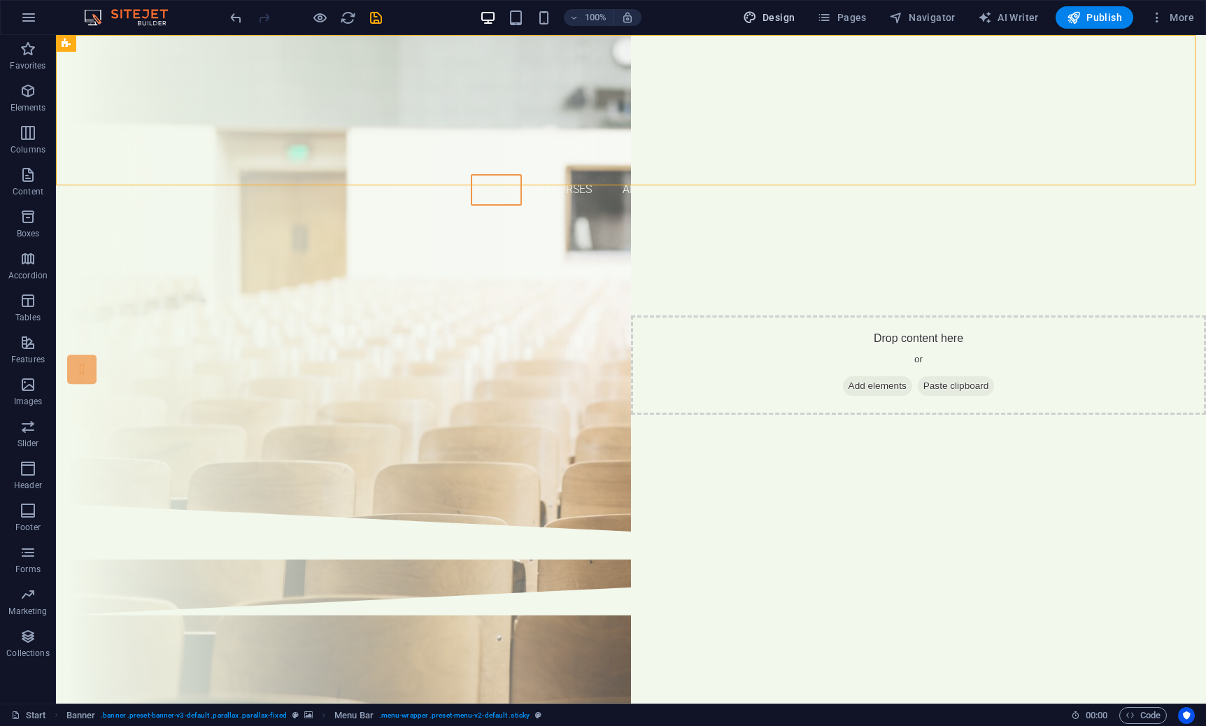
select select "px"
select select "rem"
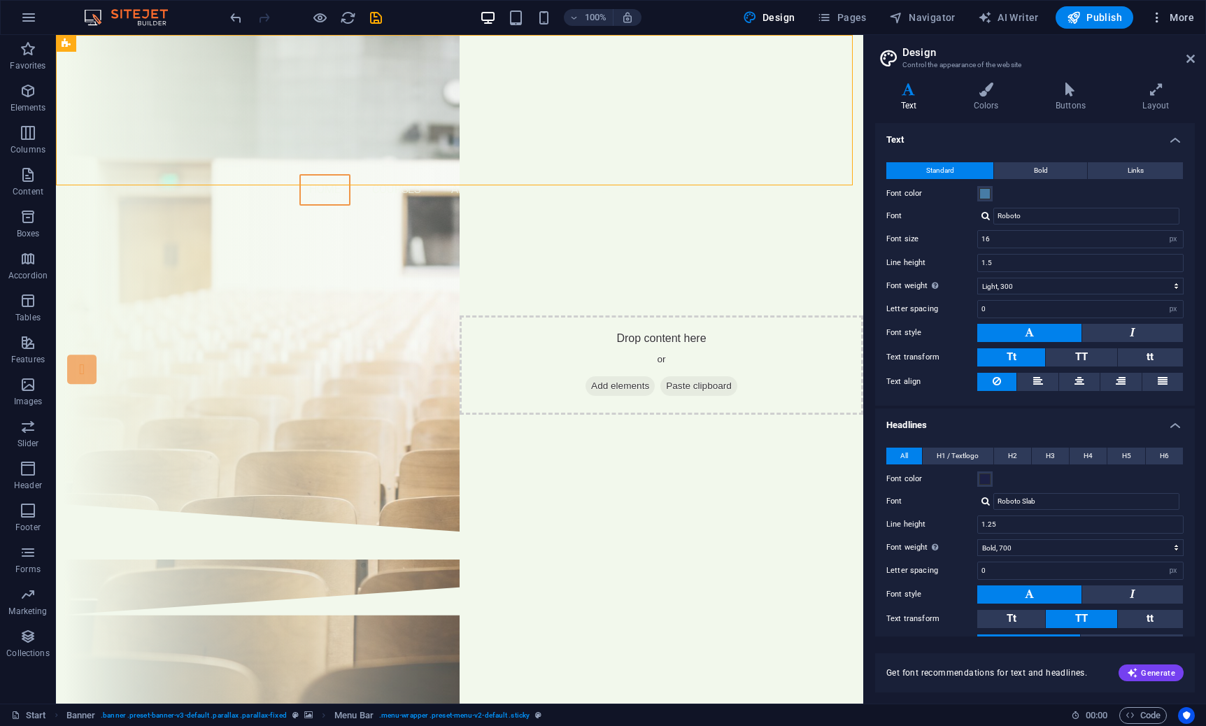
click at [1163, 15] on icon "button" at bounding box center [1157, 17] width 14 height 14
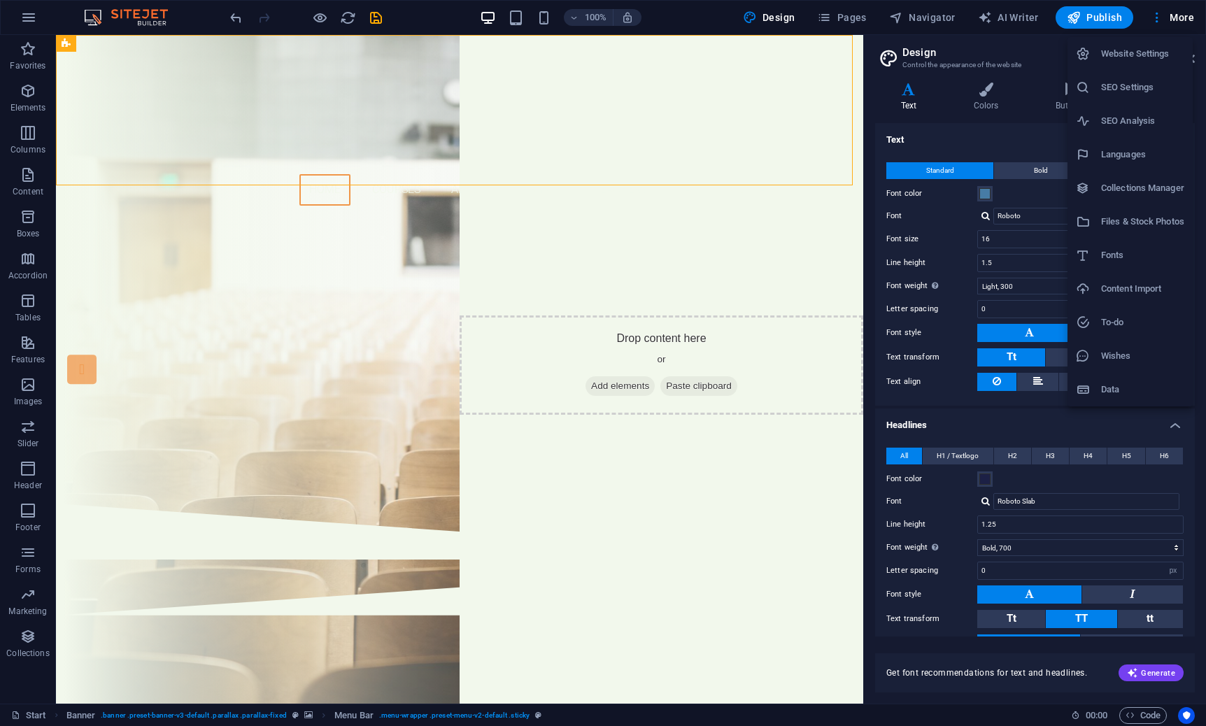
click at [1122, 57] on h6 "Website Settings" at bounding box center [1142, 53] width 83 height 17
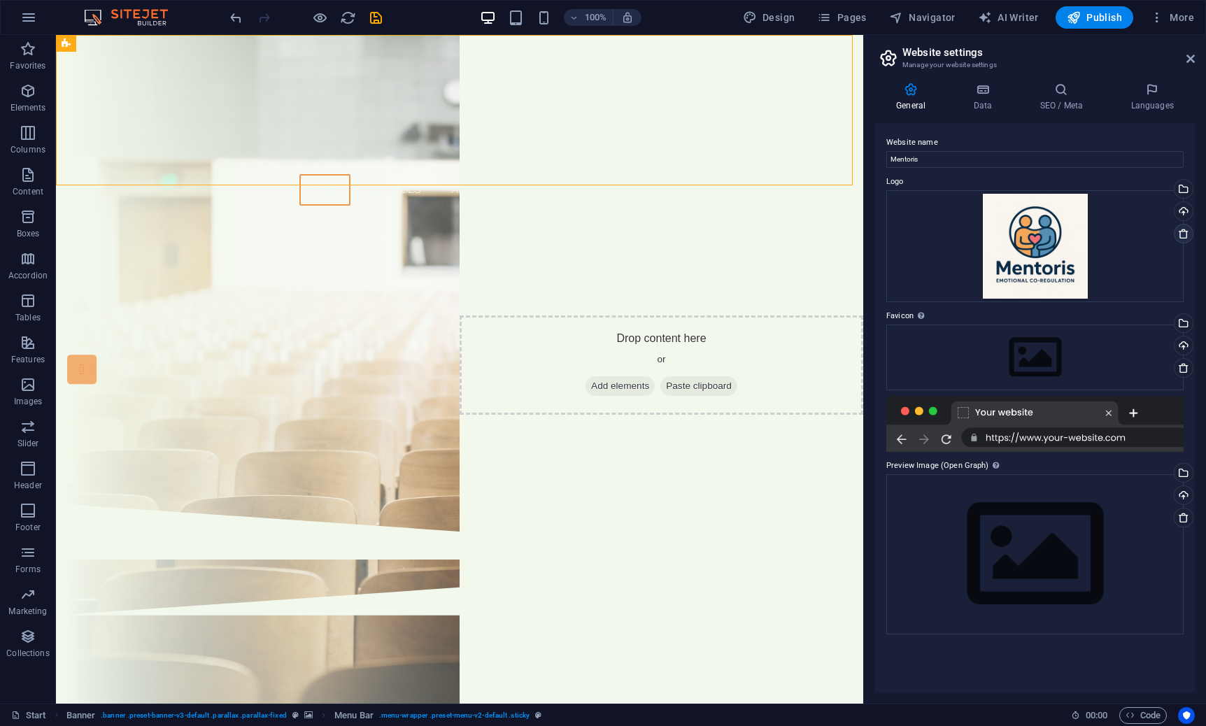
click at [1181, 231] on icon at bounding box center [1183, 233] width 11 height 11
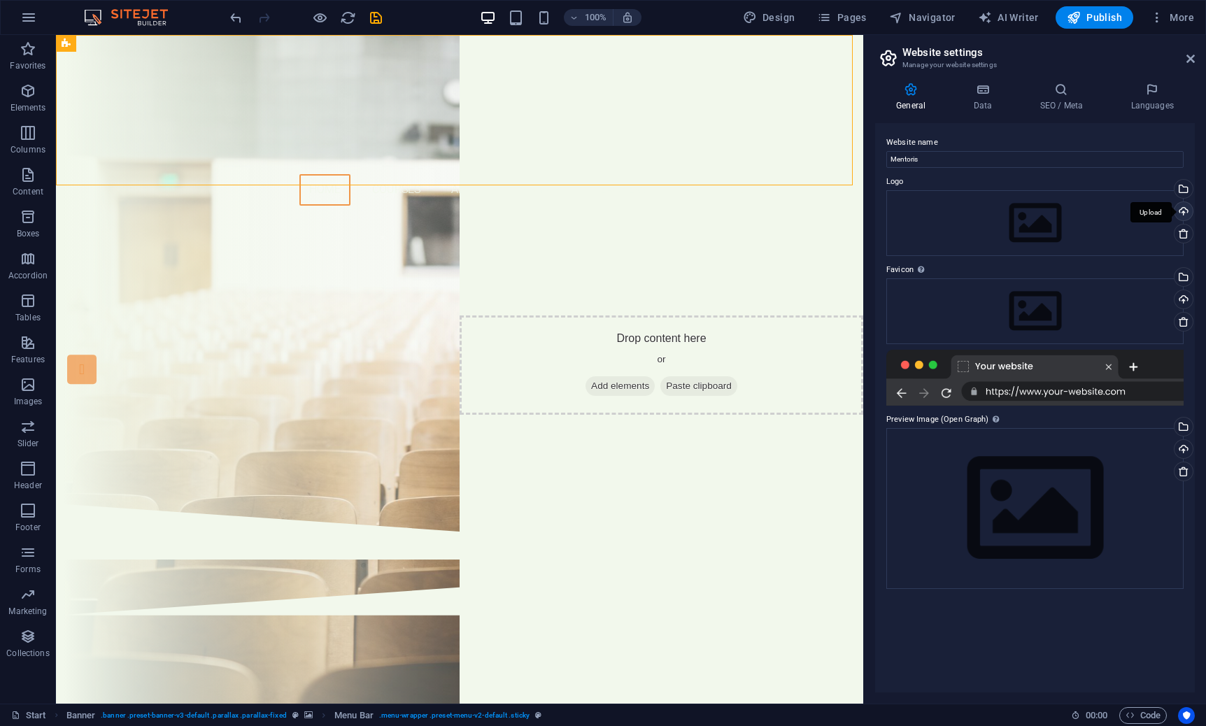
click at [1176, 209] on div "Upload" at bounding box center [1182, 212] width 21 height 21
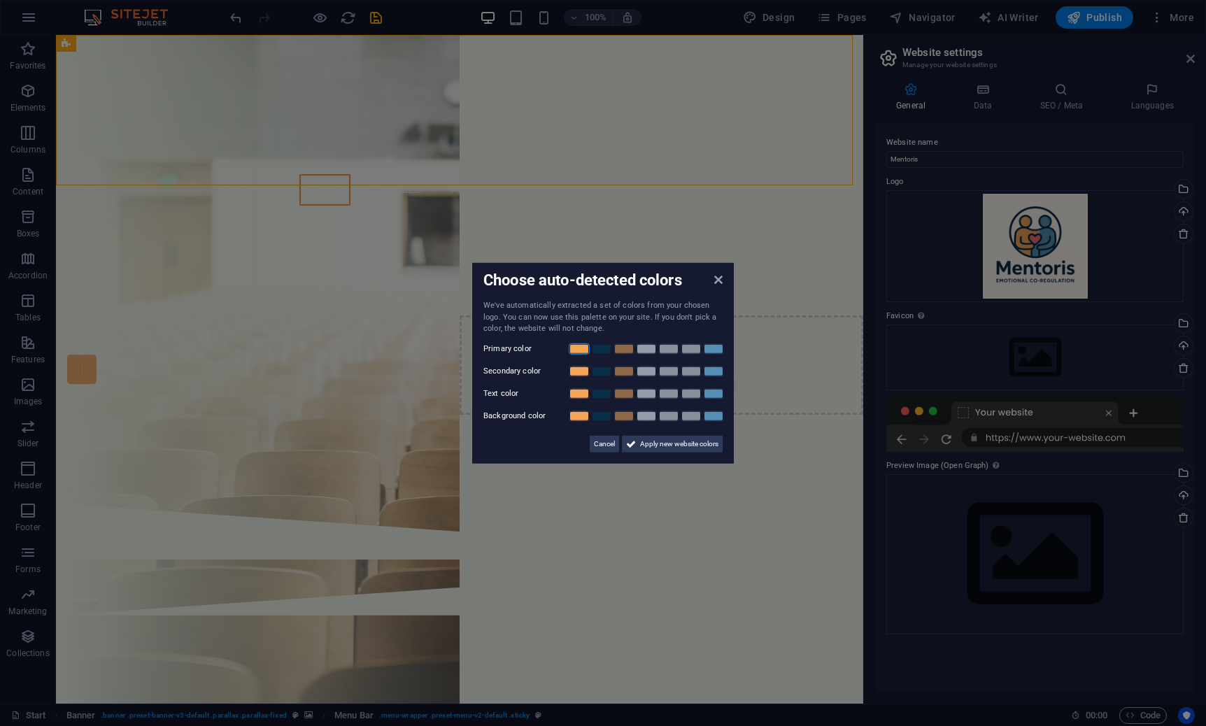
click at [581, 348] on link at bounding box center [579, 348] width 21 height 11
click at [624, 369] on link at bounding box center [624, 370] width 21 height 11
click at [604, 393] on link at bounding box center [601, 393] width 21 height 11
click at [649, 416] on link at bounding box center [646, 415] width 21 height 11
click at [667, 442] on span "Apply new website colors" at bounding box center [679, 443] width 78 height 17
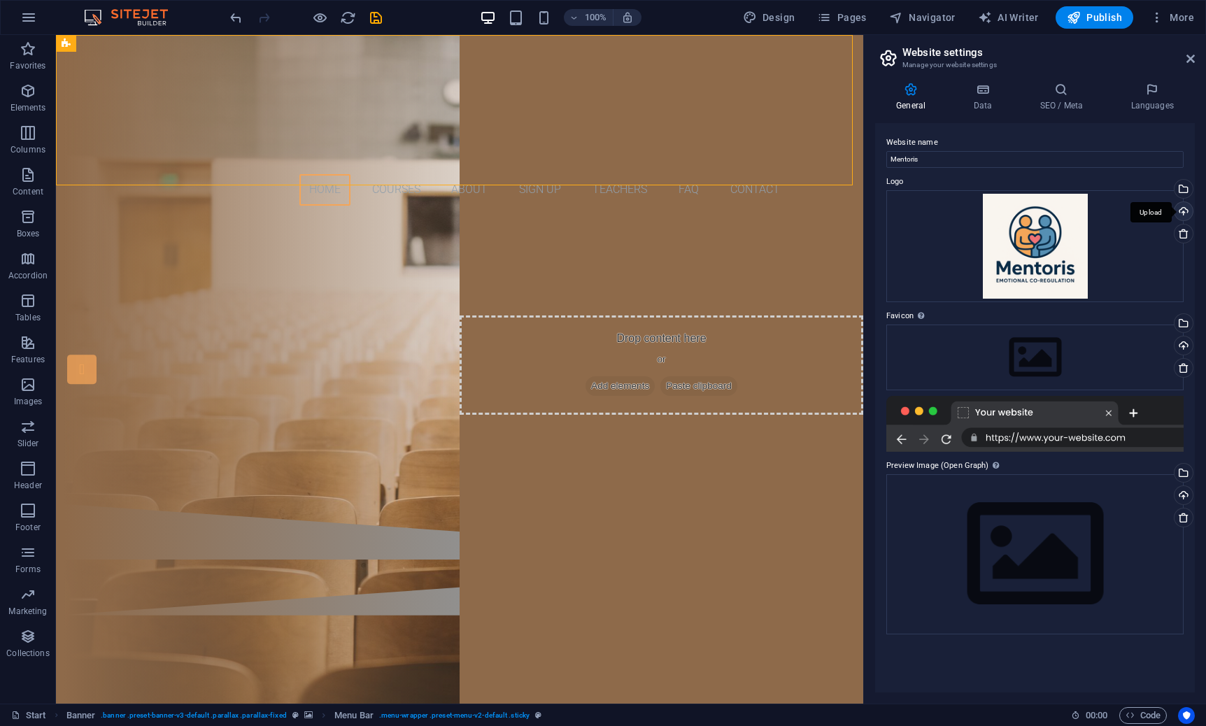
click at [1185, 215] on div "Upload" at bounding box center [1182, 212] width 21 height 21
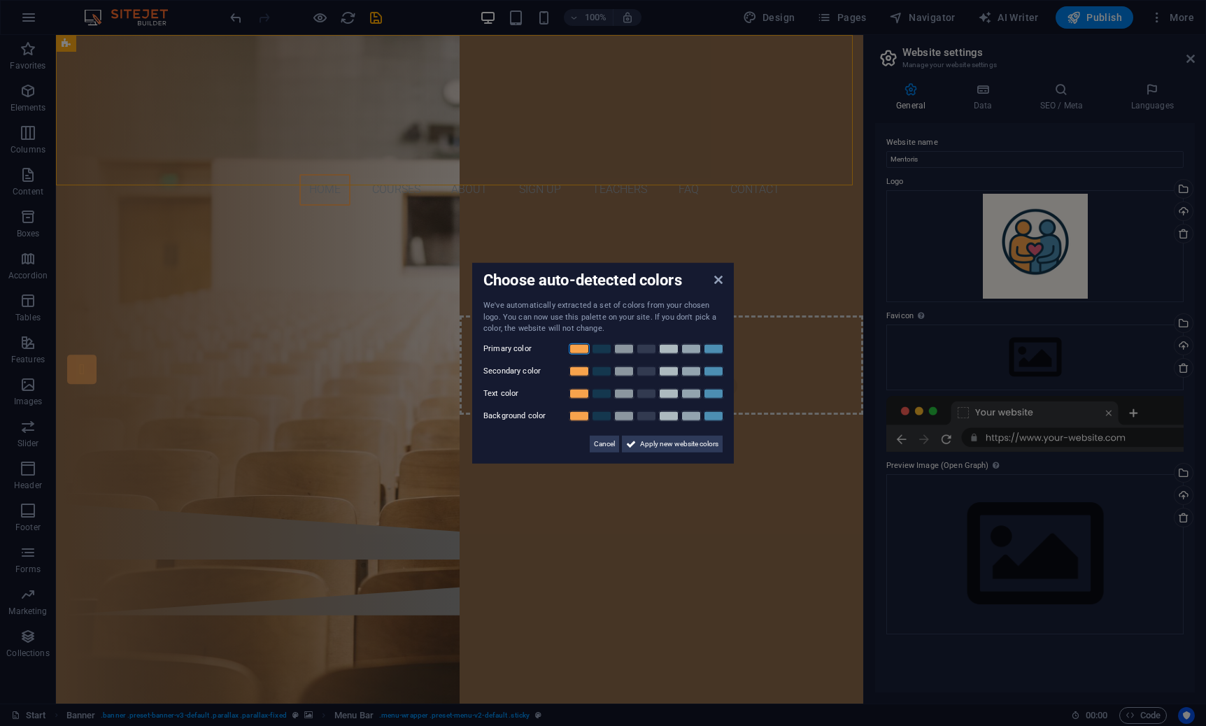
click at [579, 347] on link at bounding box center [579, 348] width 21 height 11
click at [669, 369] on link at bounding box center [668, 370] width 21 height 11
click at [672, 393] on link at bounding box center [668, 393] width 21 height 11
click at [605, 373] on link at bounding box center [601, 370] width 21 height 11
click at [628, 416] on link at bounding box center [624, 415] width 21 height 11
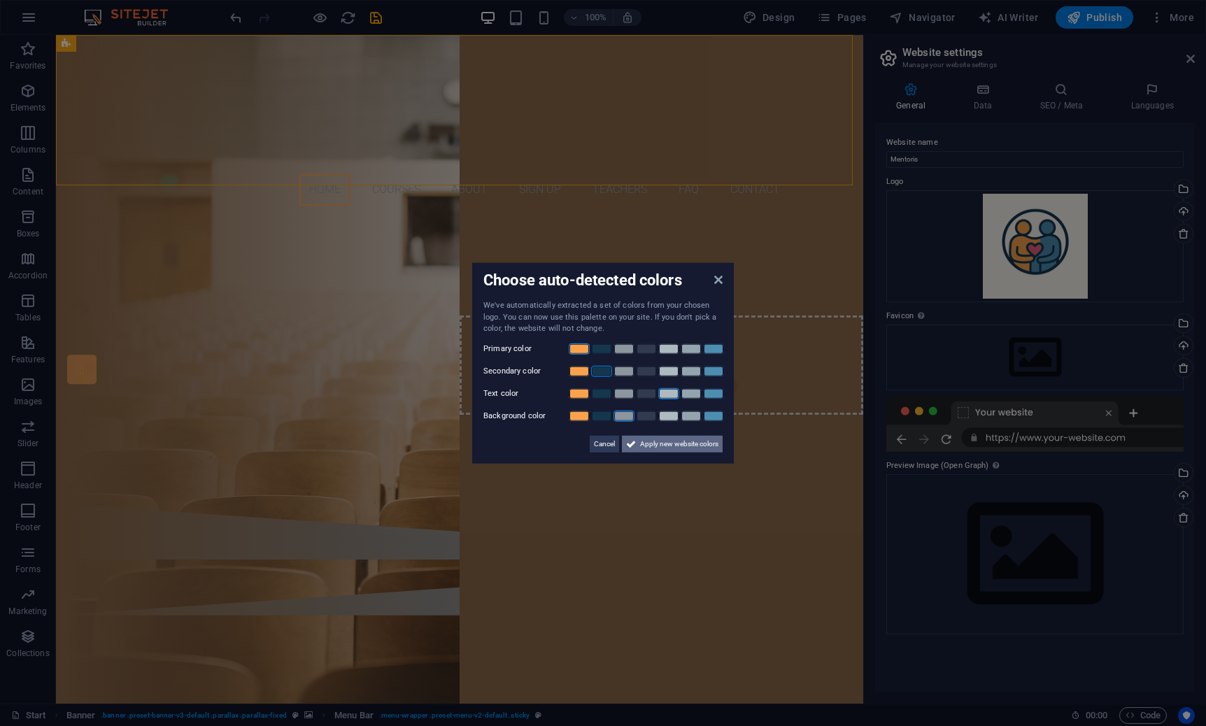
click at [664, 445] on span "Apply new website colors" at bounding box center [679, 443] width 78 height 17
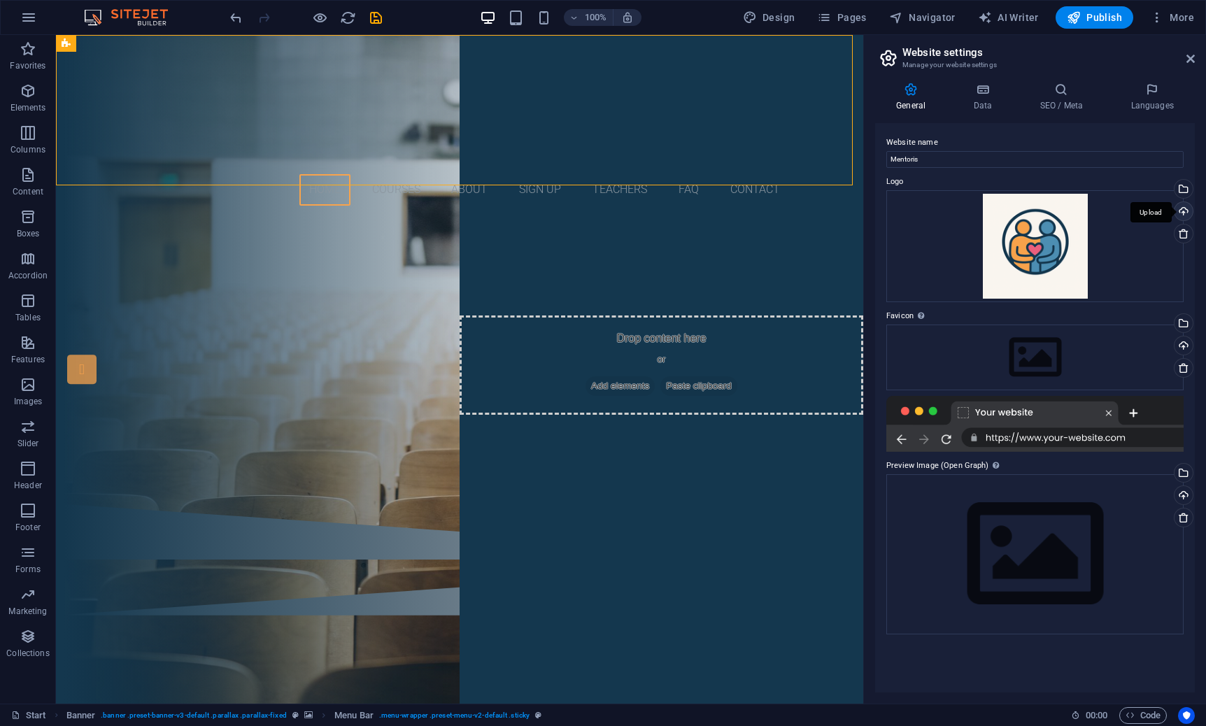
click at [1181, 209] on div "Upload" at bounding box center [1182, 212] width 21 height 21
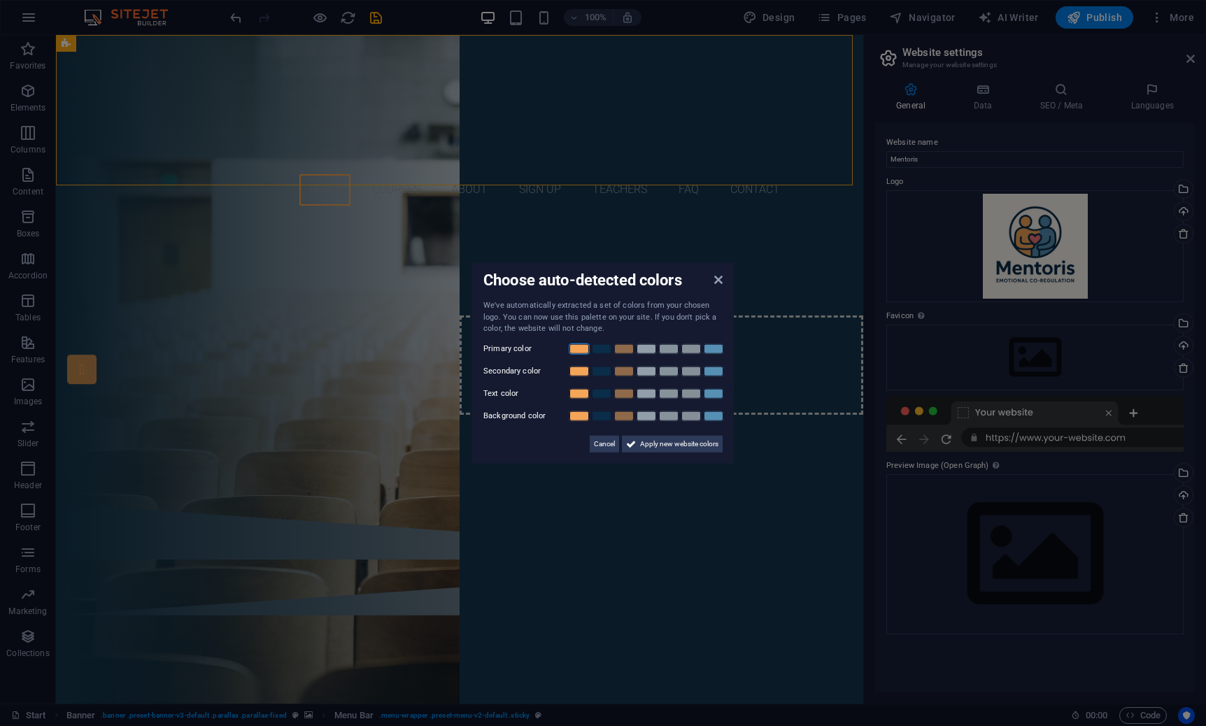
click at [581, 348] on link at bounding box center [579, 348] width 21 height 11
click at [601, 372] on link at bounding box center [601, 370] width 21 height 11
click at [647, 394] on link at bounding box center [646, 393] width 21 height 11
click at [652, 416] on link at bounding box center [646, 415] width 21 height 11
click at [656, 442] on span "Apply new website colors" at bounding box center [679, 443] width 78 height 17
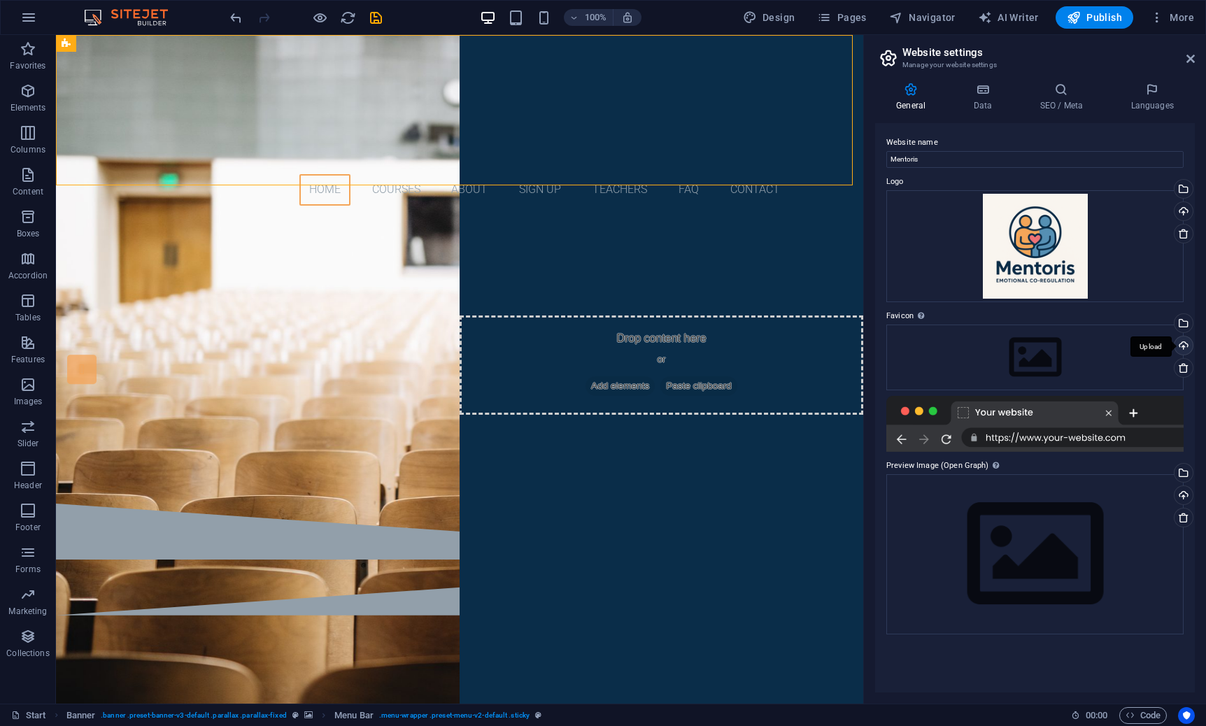
click at [1178, 346] on div "Upload" at bounding box center [1182, 347] width 21 height 21
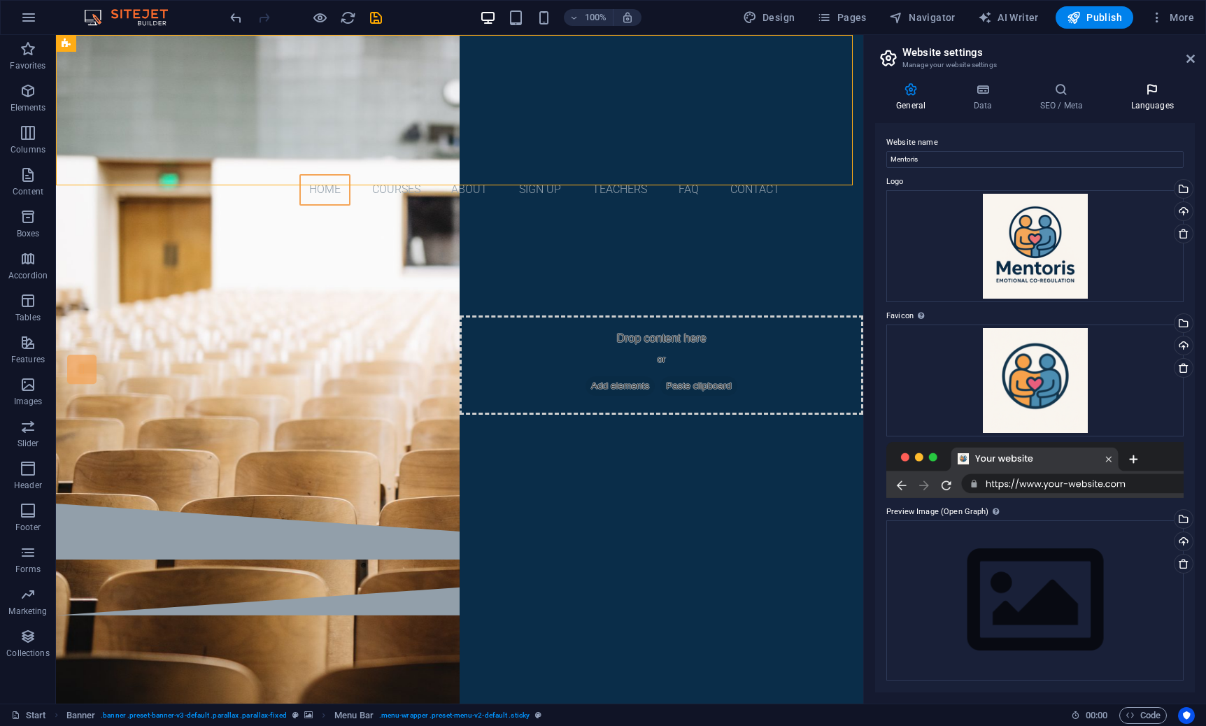
click at [1155, 95] on icon at bounding box center [1152, 90] width 85 height 14
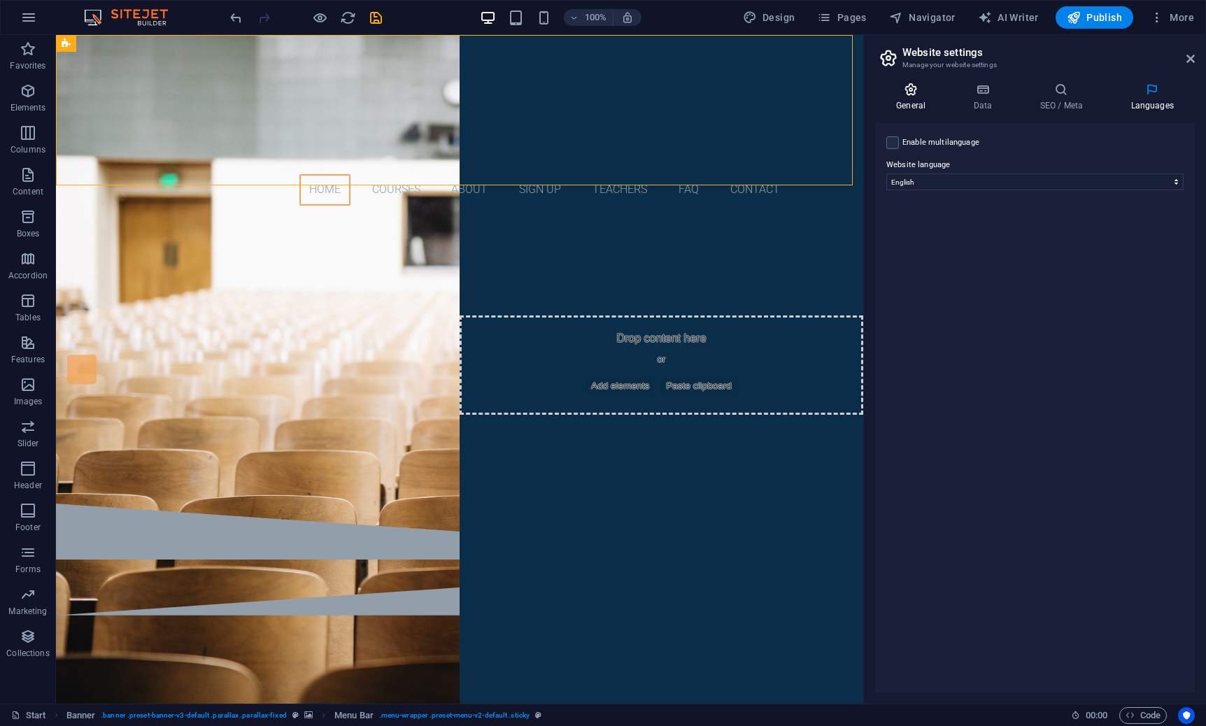
click at [924, 88] on icon at bounding box center [910, 90] width 71 height 14
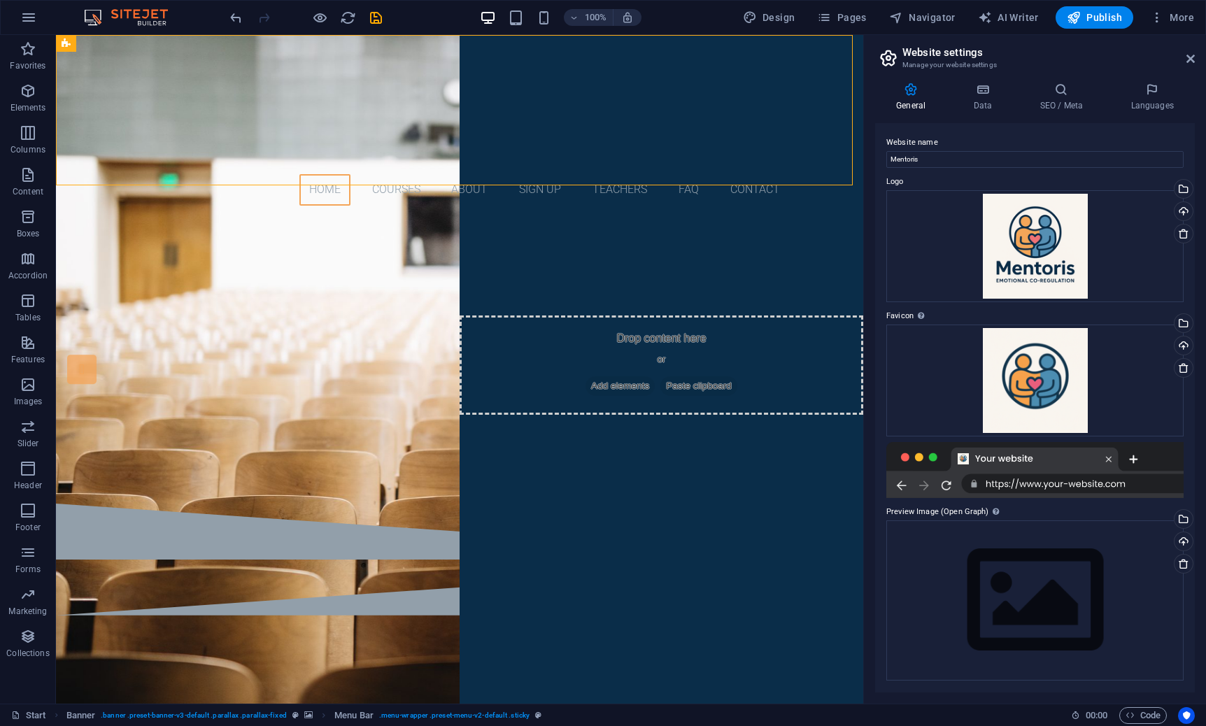
click at [908, 93] on icon at bounding box center [910, 90] width 71 height 14
click at [1192, 64] on icon at bounding box center [1191, 58] width 8 height 11
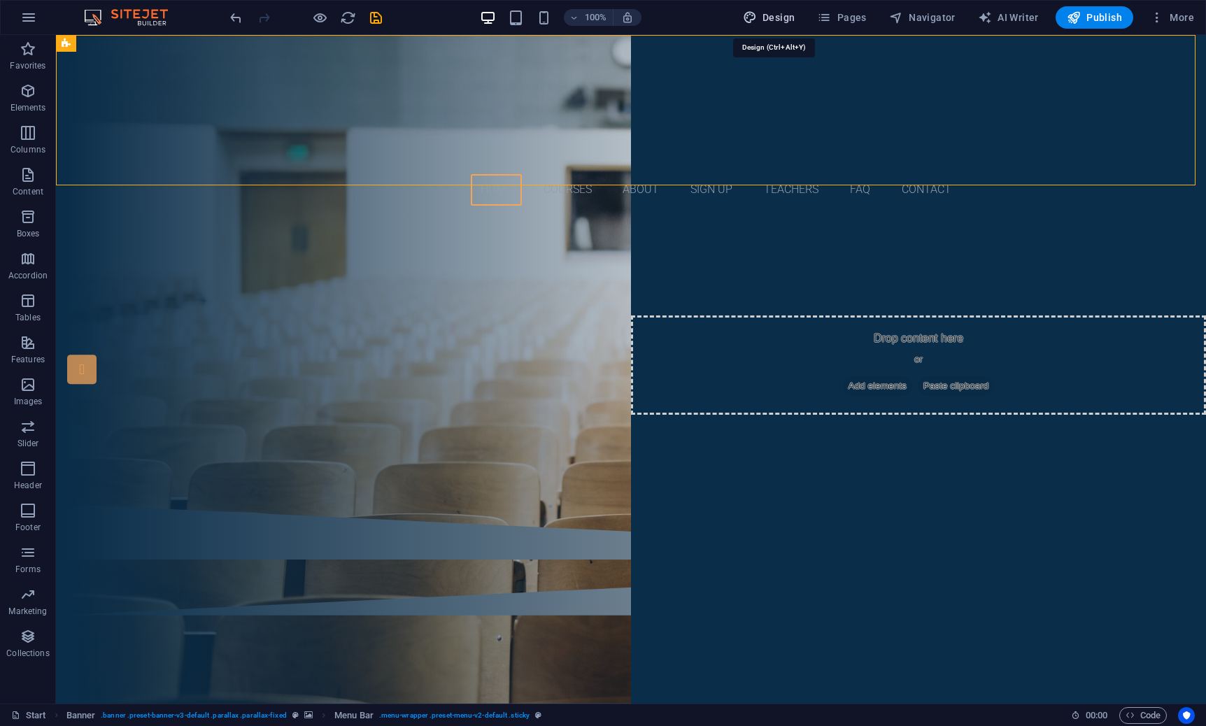
click at [782, 19] on span "Design" at bounding box center [769, 17] width 52 height 14
select select "px"
select select "300"
select select "px"
select select "700"
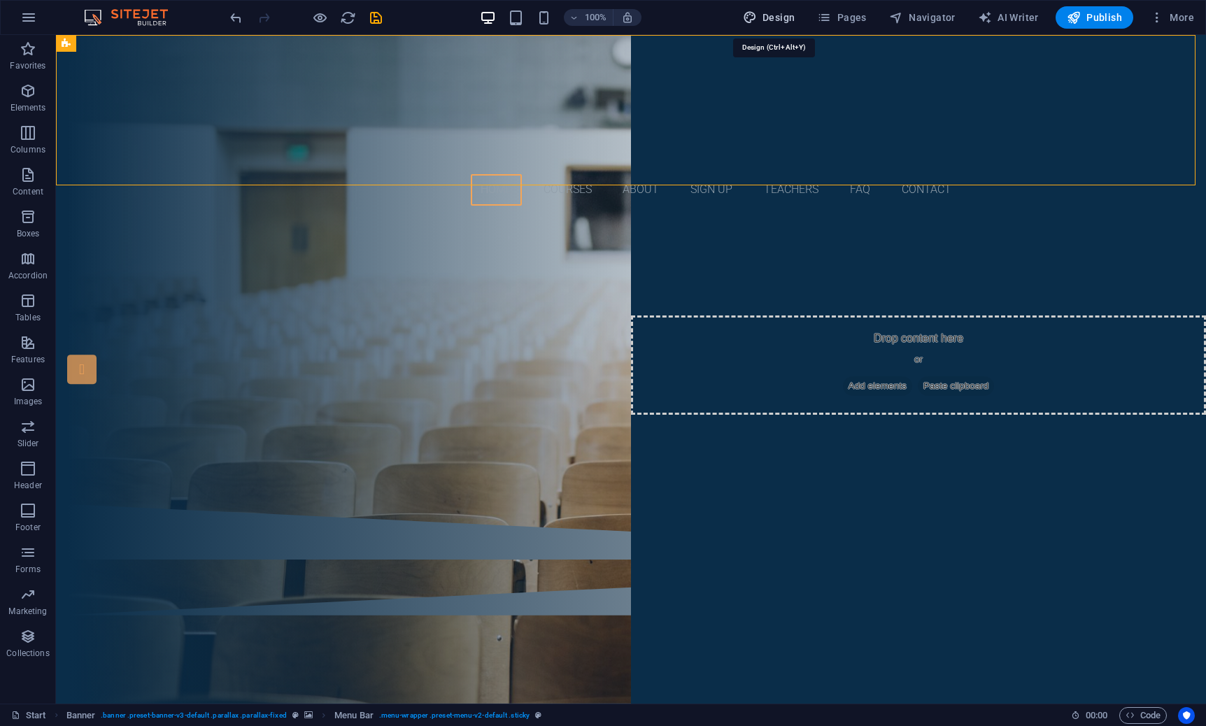
select select "px"
select select "rem"
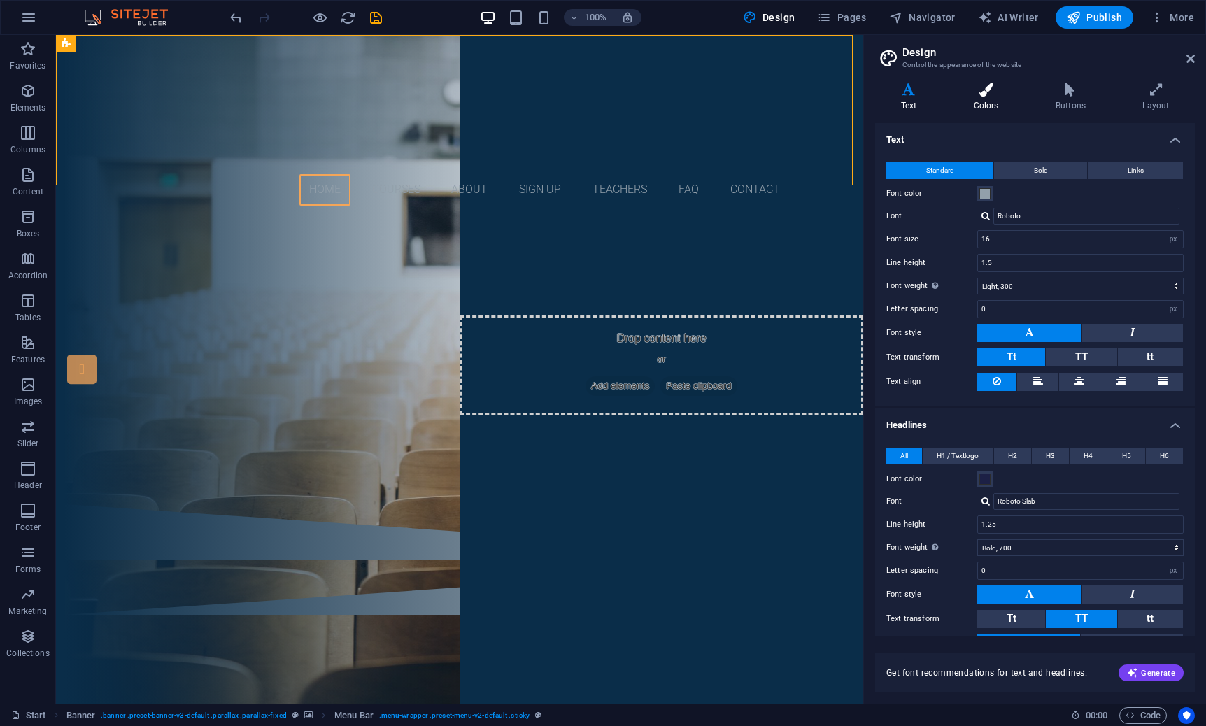
click at [987, 99] on h4 "Colors" at bounding box center [989, 97] width 82 height 29
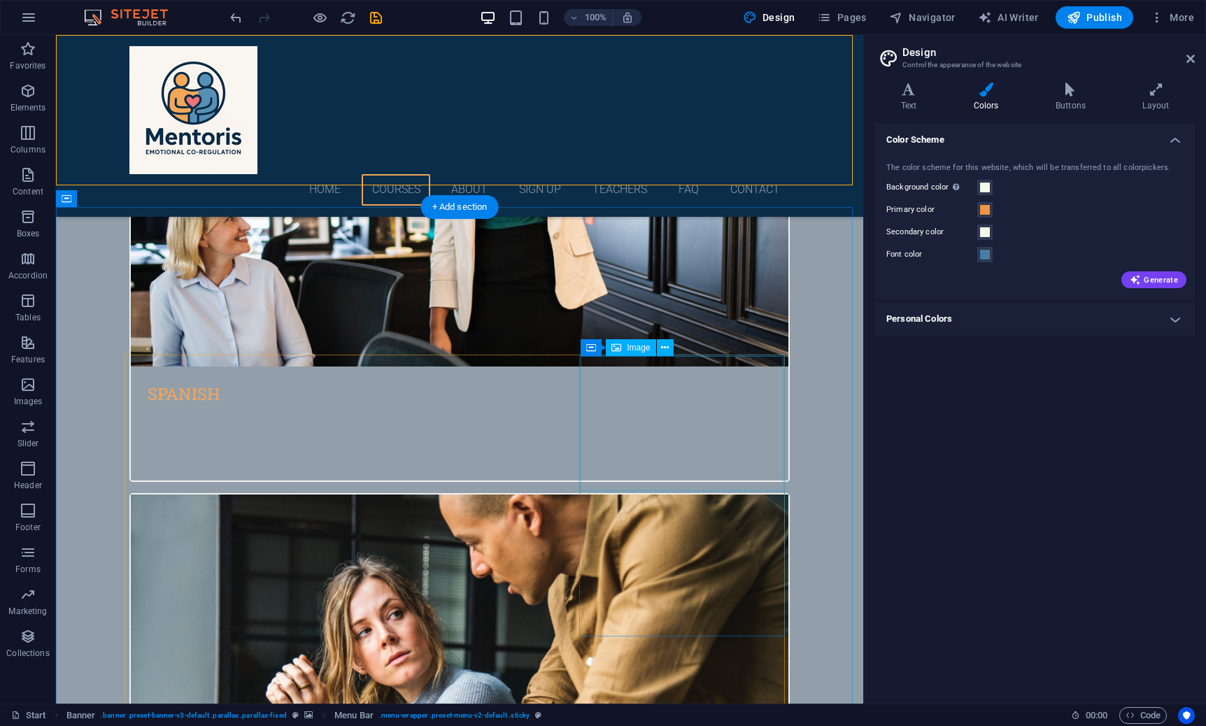
scroll to position [927, 0]
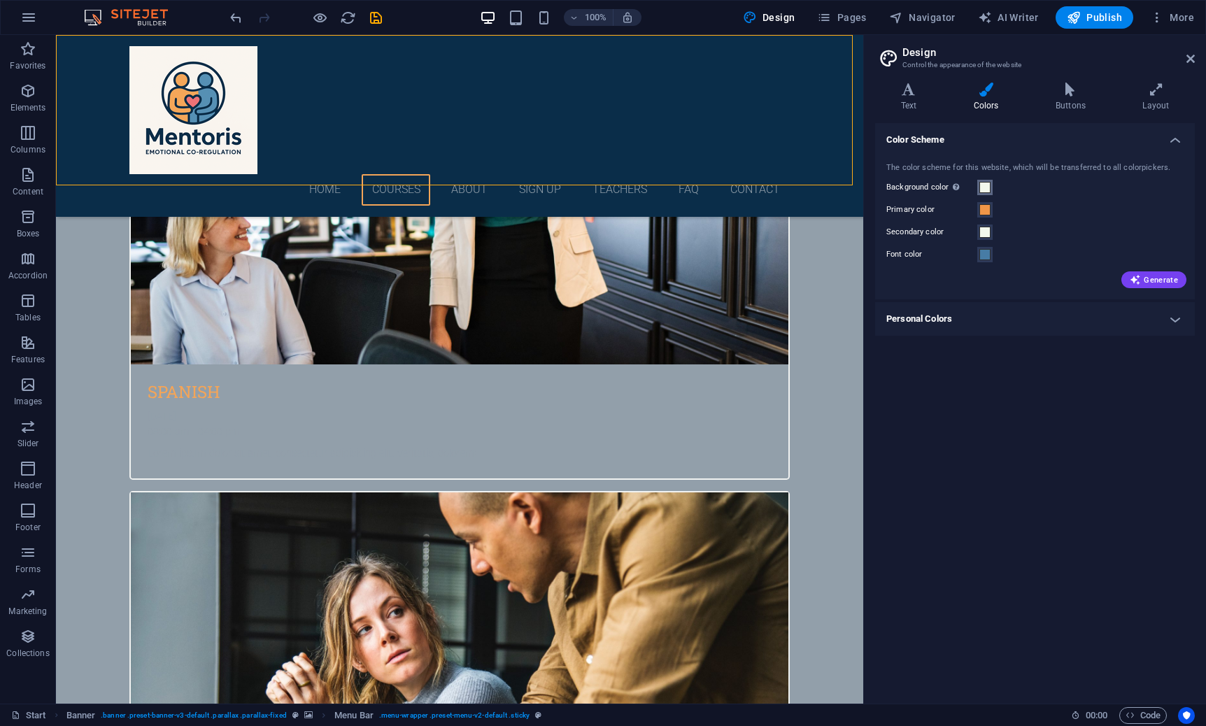
click at [986, 185] on span at bounding box center [985, 187] width 11 height 11
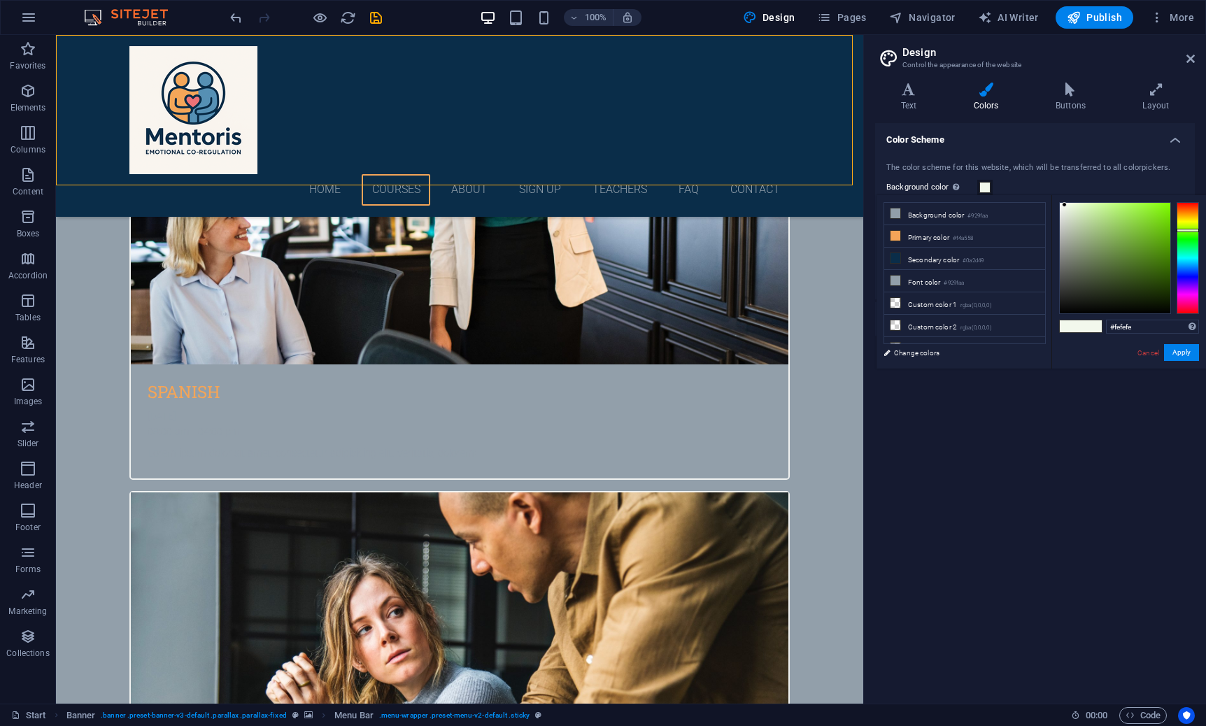
type input "#ffffff"
drag, startPoint x: 1064, startPoint y: 204, endPoint x: 1045, endPoint y: 195, distance: 21.0
click at [1046, 196] on div "less Background color #929faa Primary color #f4a558 Secondary color #0a2d49 Fon…" at bounding box center [1042, 282] width 330 height 174
click at [1176, 349] on button "Apply" at bounding box center [1181, 352] width 35 height 17
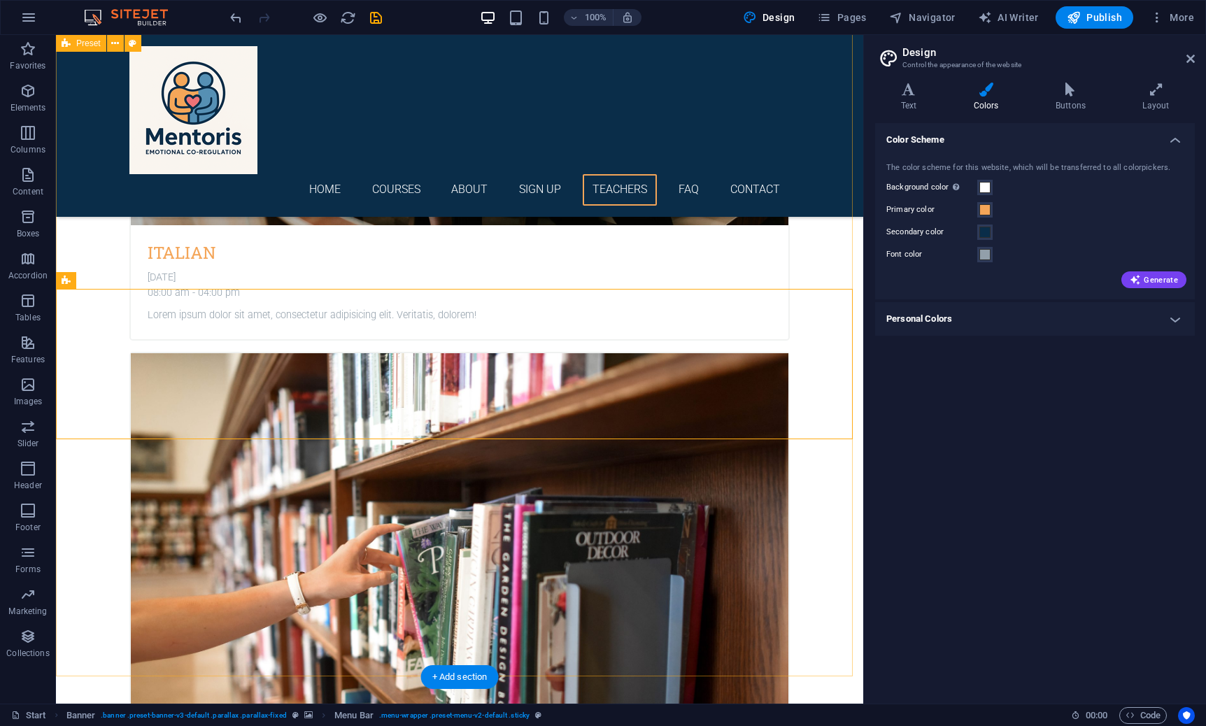
scroll to position [0, 0]
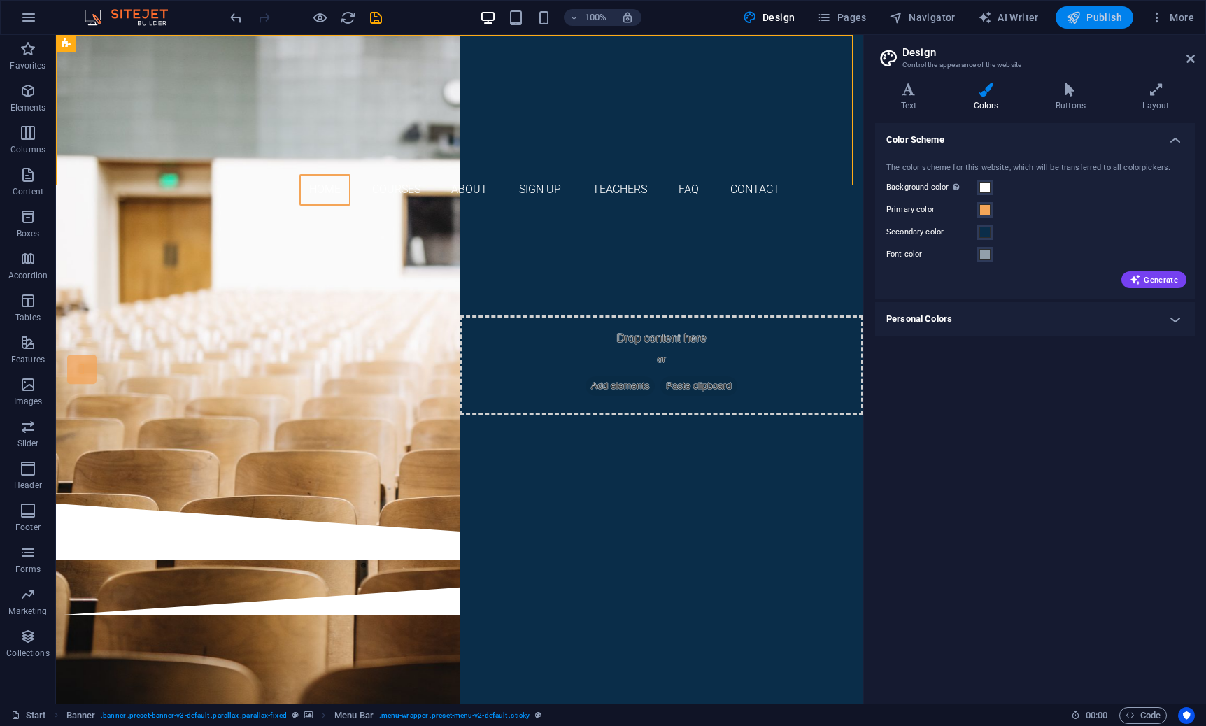
click at [1099, 15] on span "Publish" at bounding box center [1094, 17] width 55 height 14
checkbox input "false"
